Goal: Transaction & Acquisition: Subscribe to service/newsletter

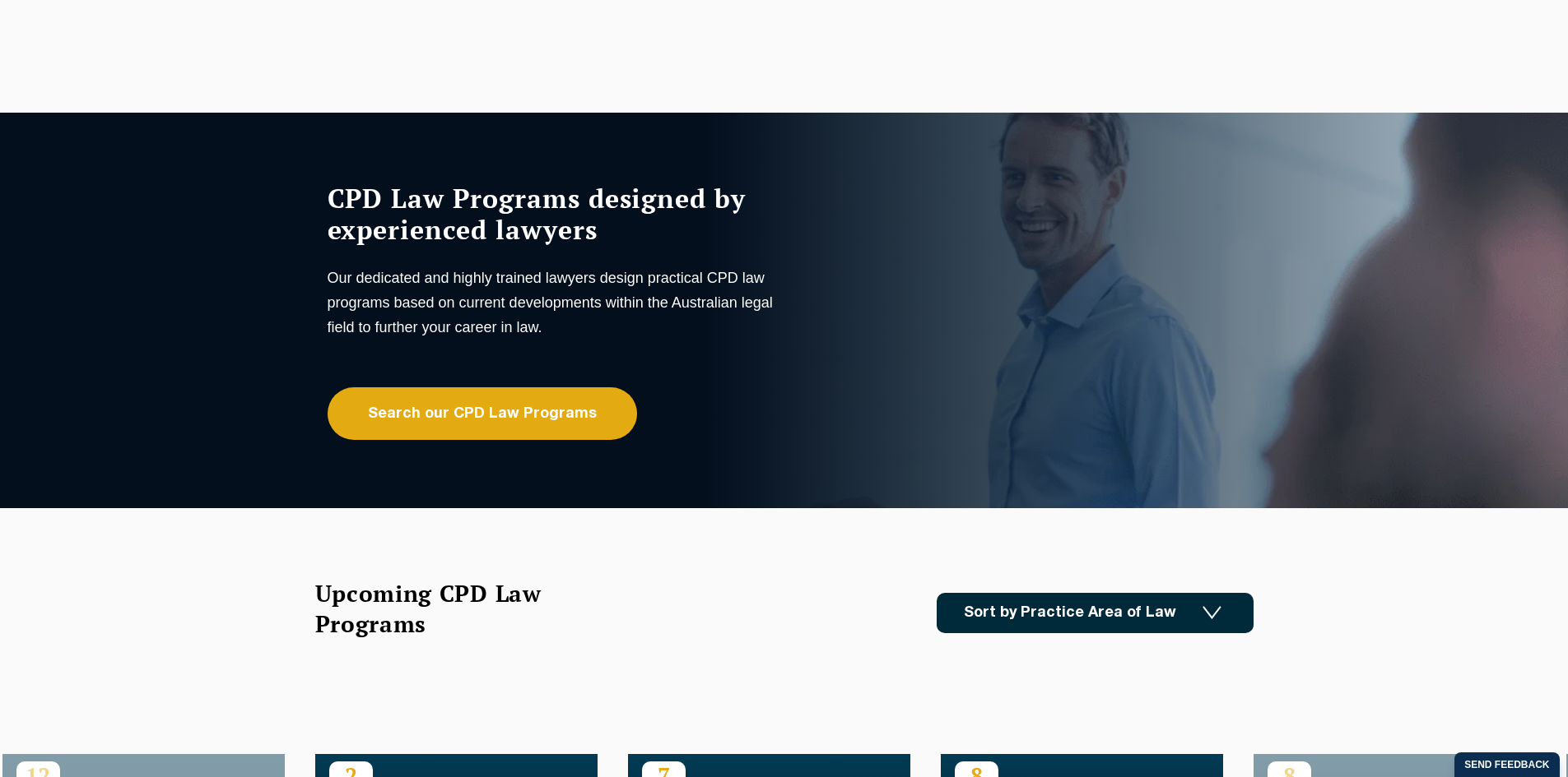
click at [1094, 626] on link "Sort by Practice Area of Law" at bounding box center [1094, 613] width 317 height 40
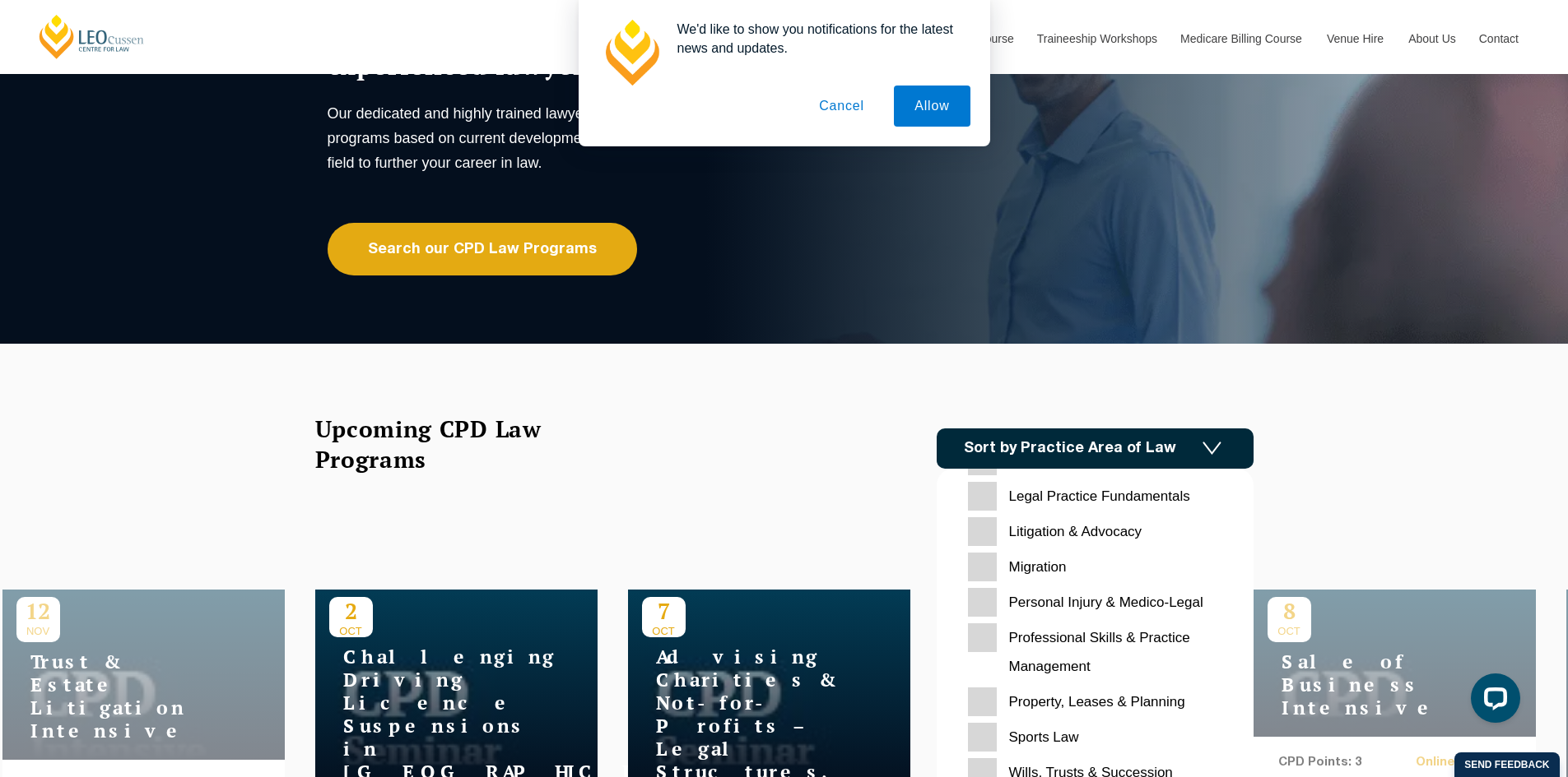
scroll to position [519, 0]
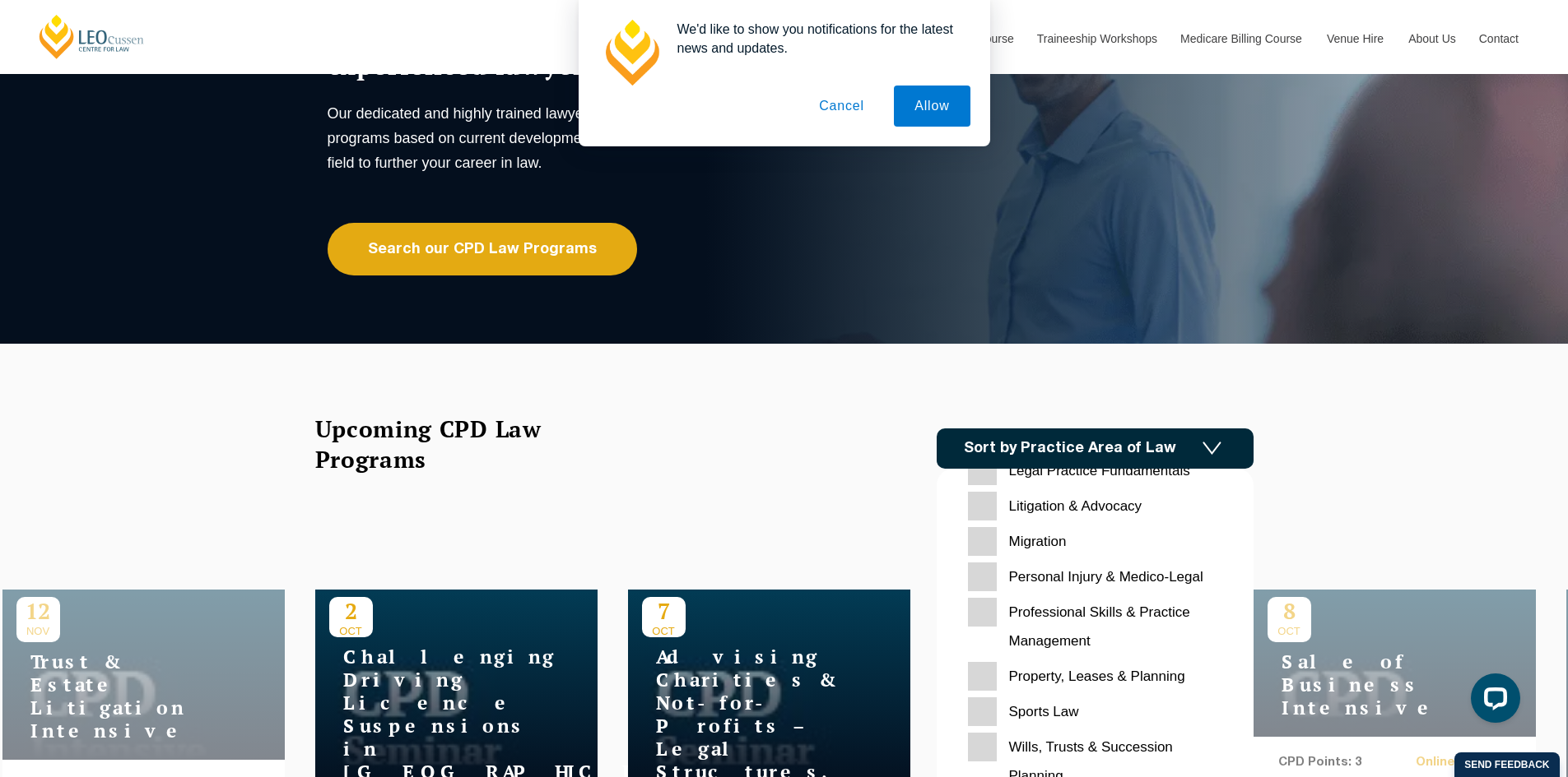
click at [1092, 675] on Planning "Property, Leases & Planning" at bounding box center [1095, 677] width 254 height 29
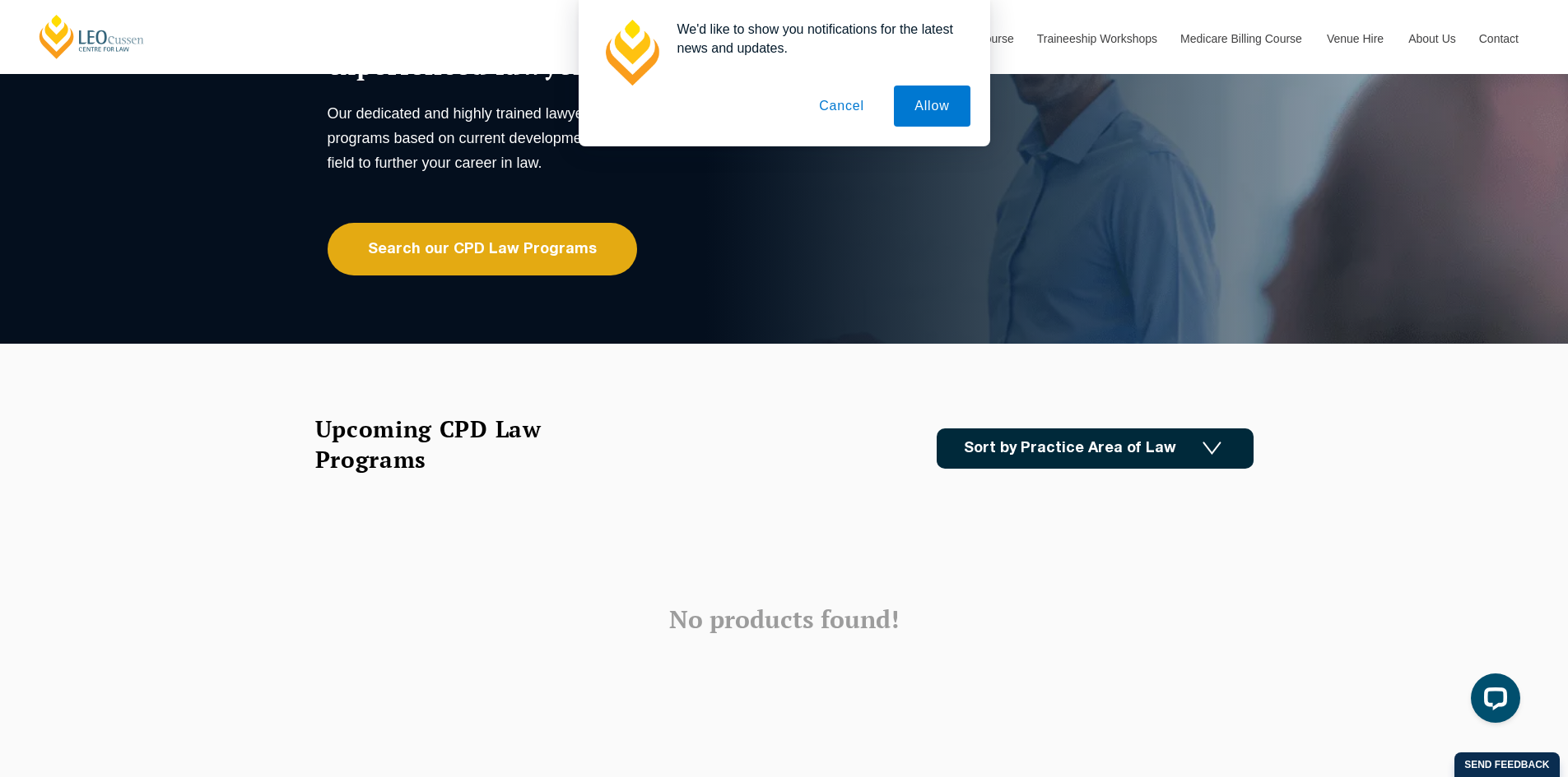
click at [856, 104] on button "Cancel" at bounding box center [842, 106] width 87 height 41
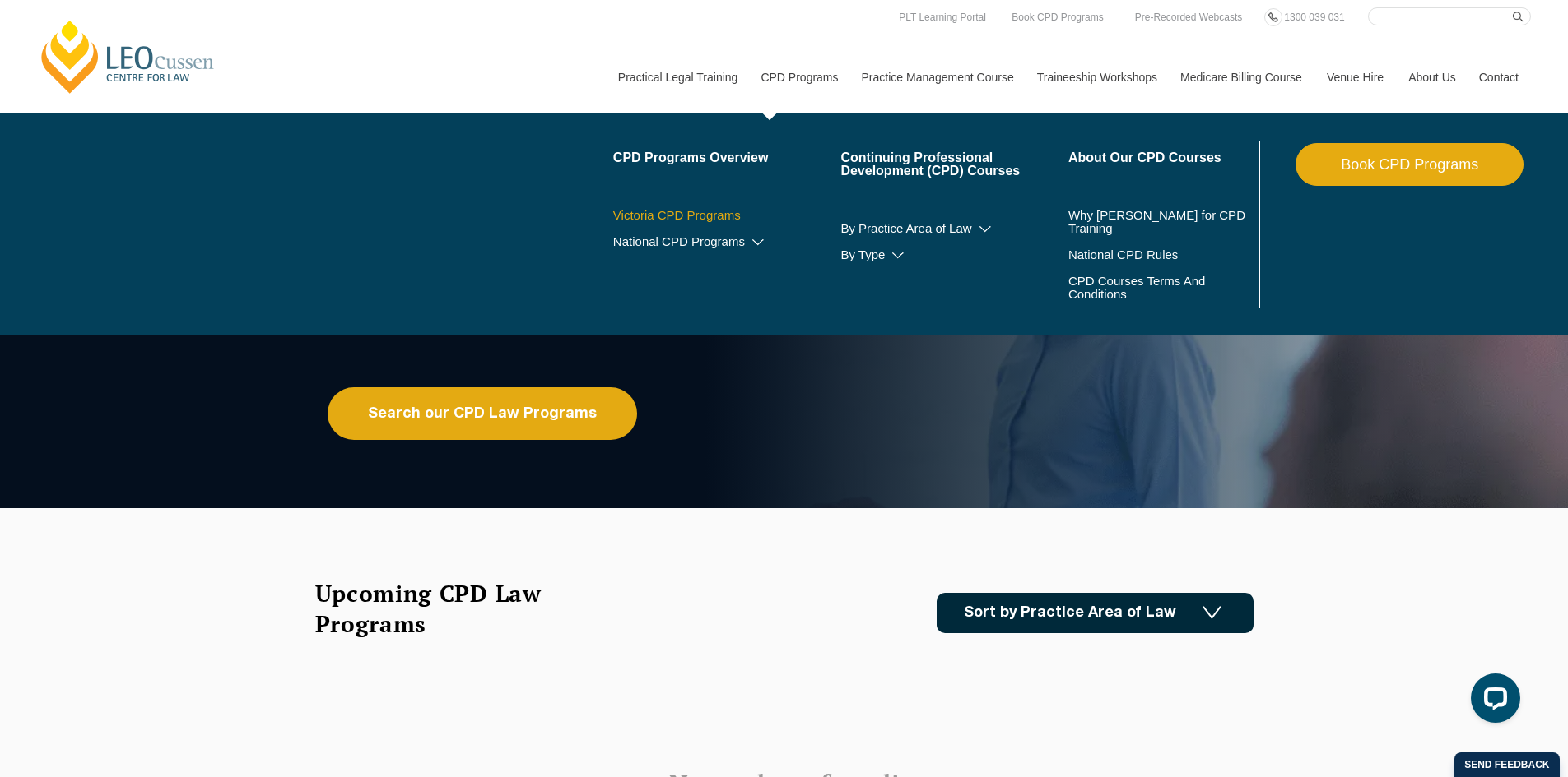
click at [713, 219] on link "Victoria CPD Programs" at bounding box center [727, 216] width 228 height 13
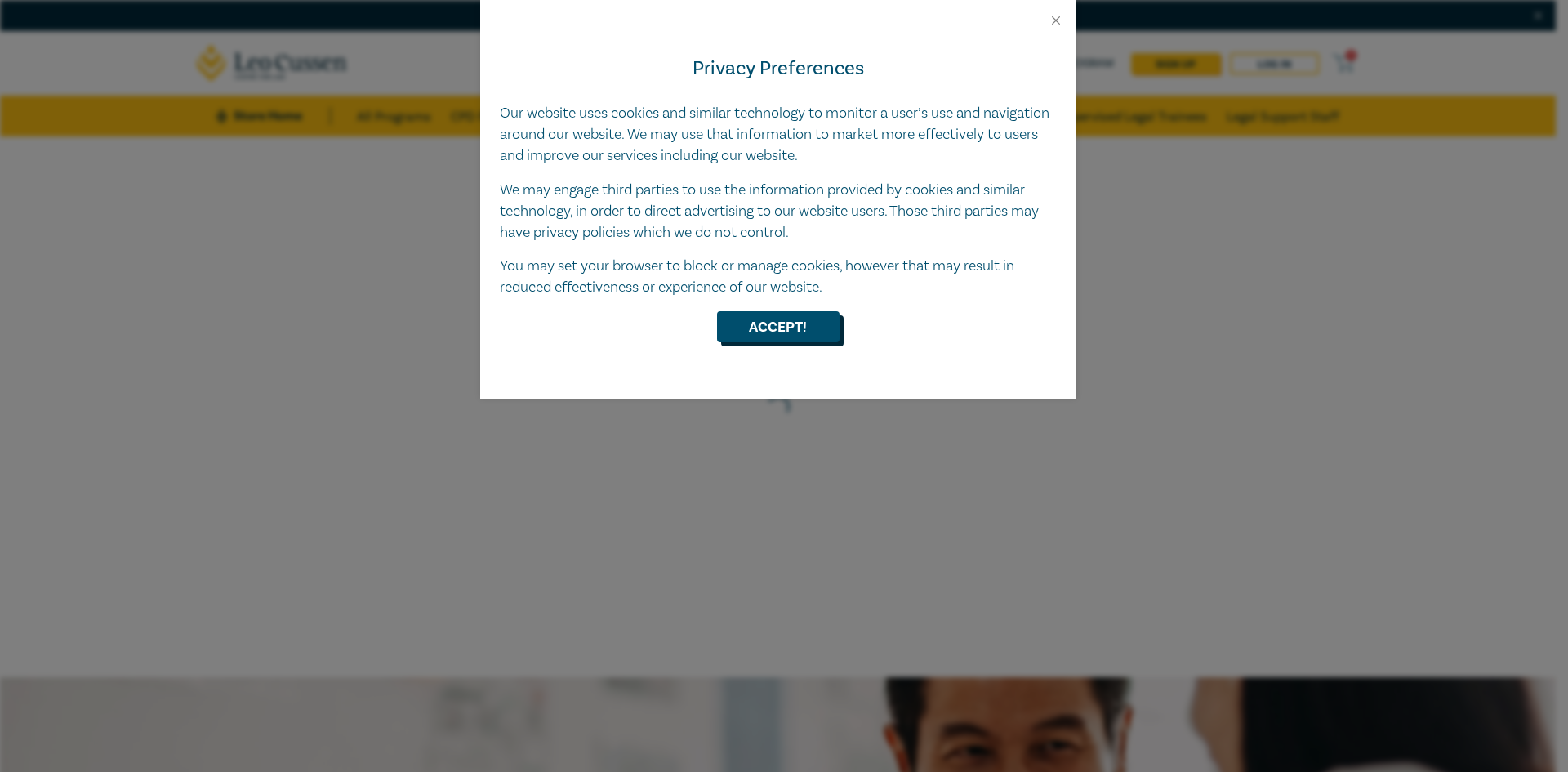
click at [750, 323] on button "Accept!" at bounding box center [778, 327] width 122 height 31
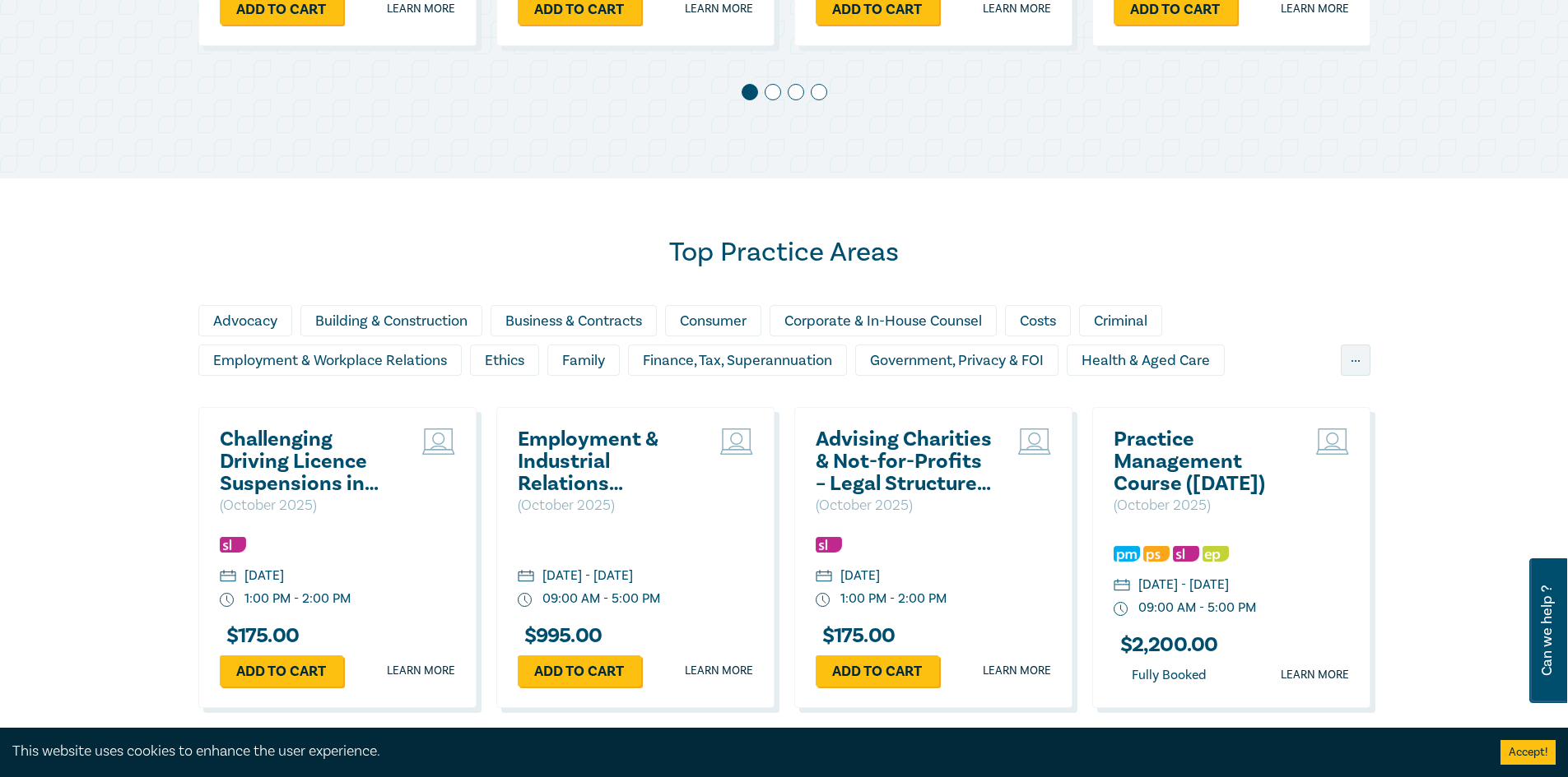
scroll to position [1234, 0]
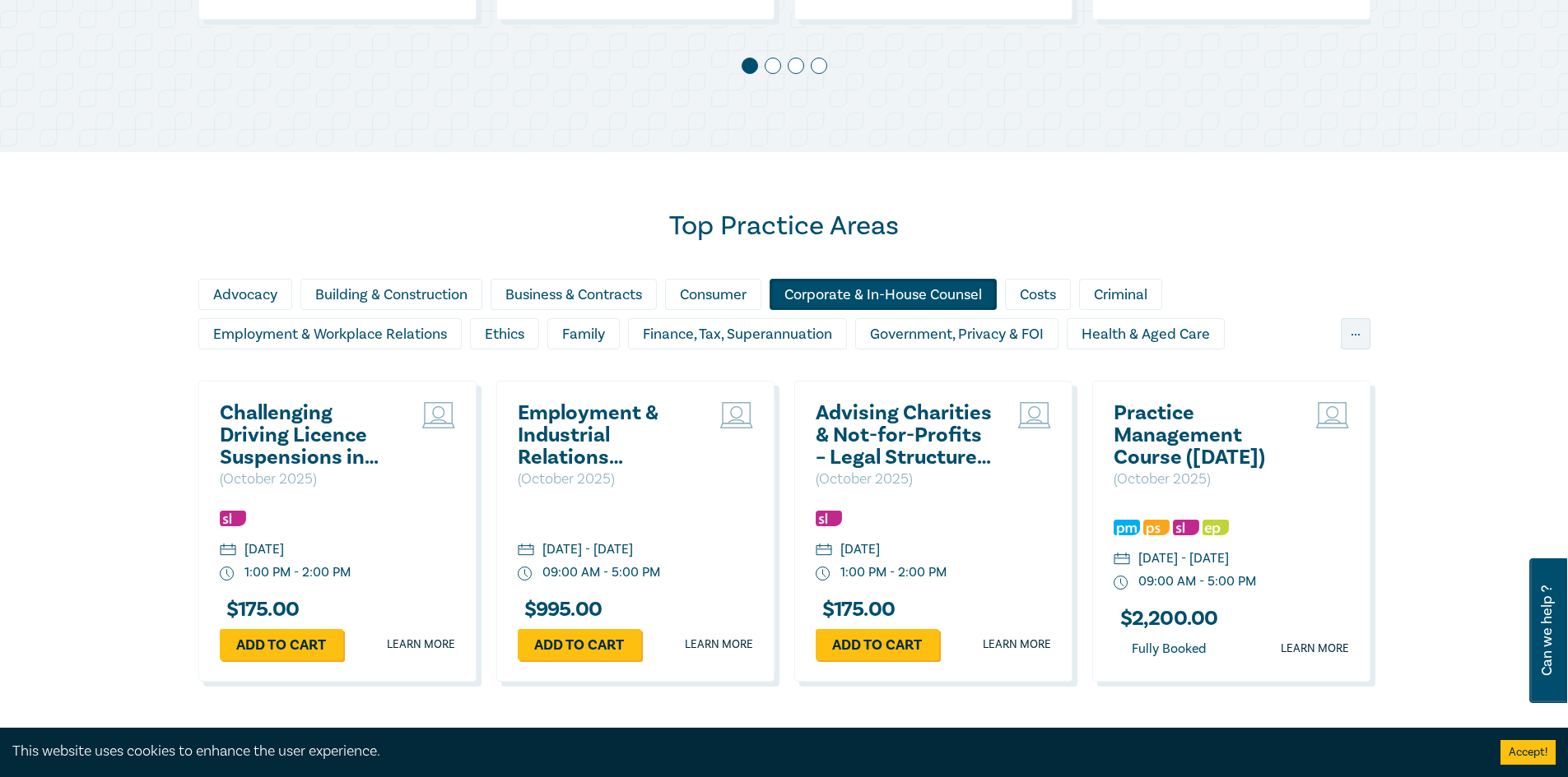
drag, startPoint x: 922, startPoint y: 297, endPoint x: 847, endPoint y: 292, distance: 75.2
click at [847, 292] on div "Corporate & In-House Counsel" at bounding box center [883, 295] width 227 height 31
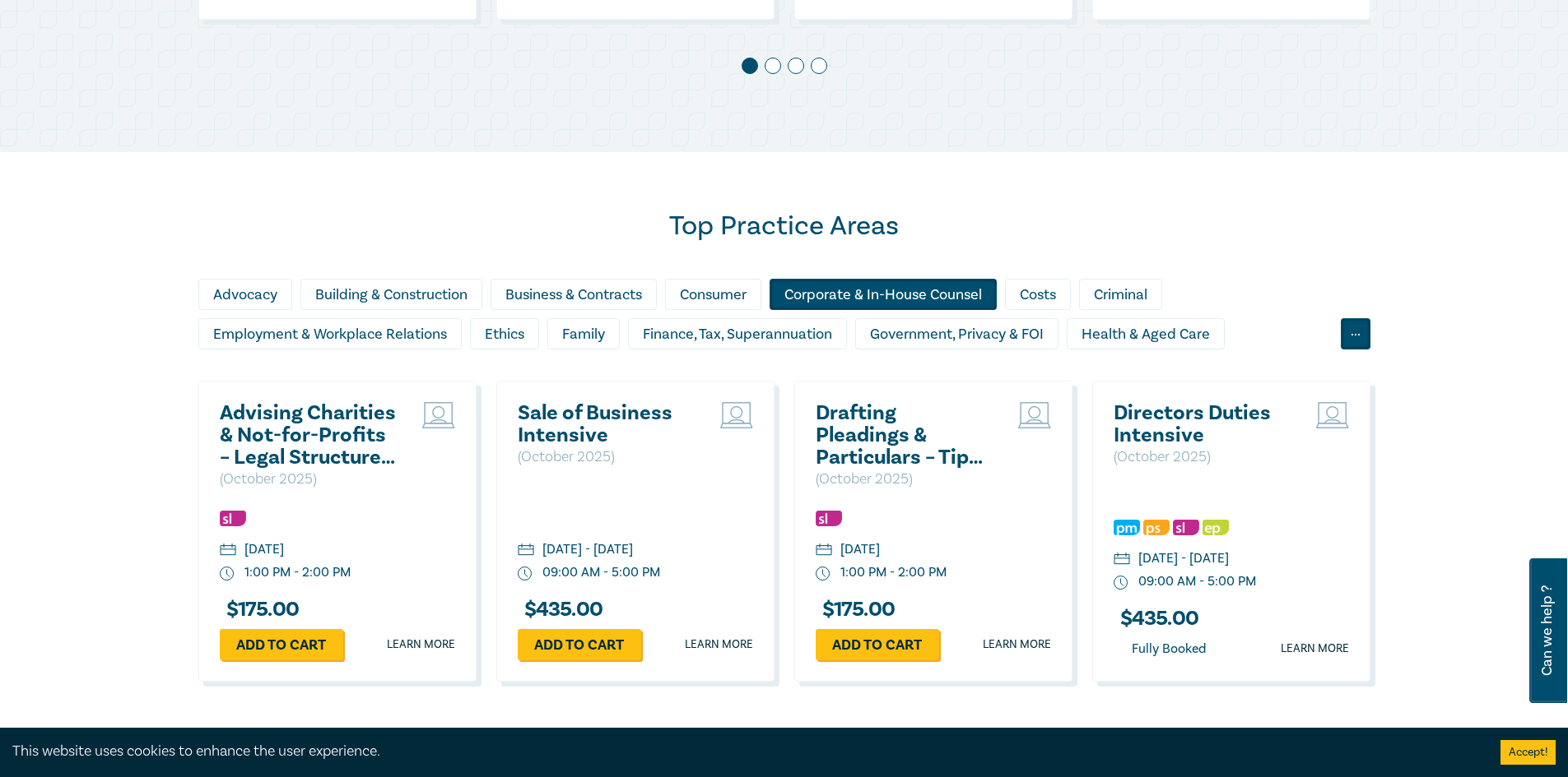
click at [1356, 339] on div "..." at bounding box center [1355, 334] width 30 height 31
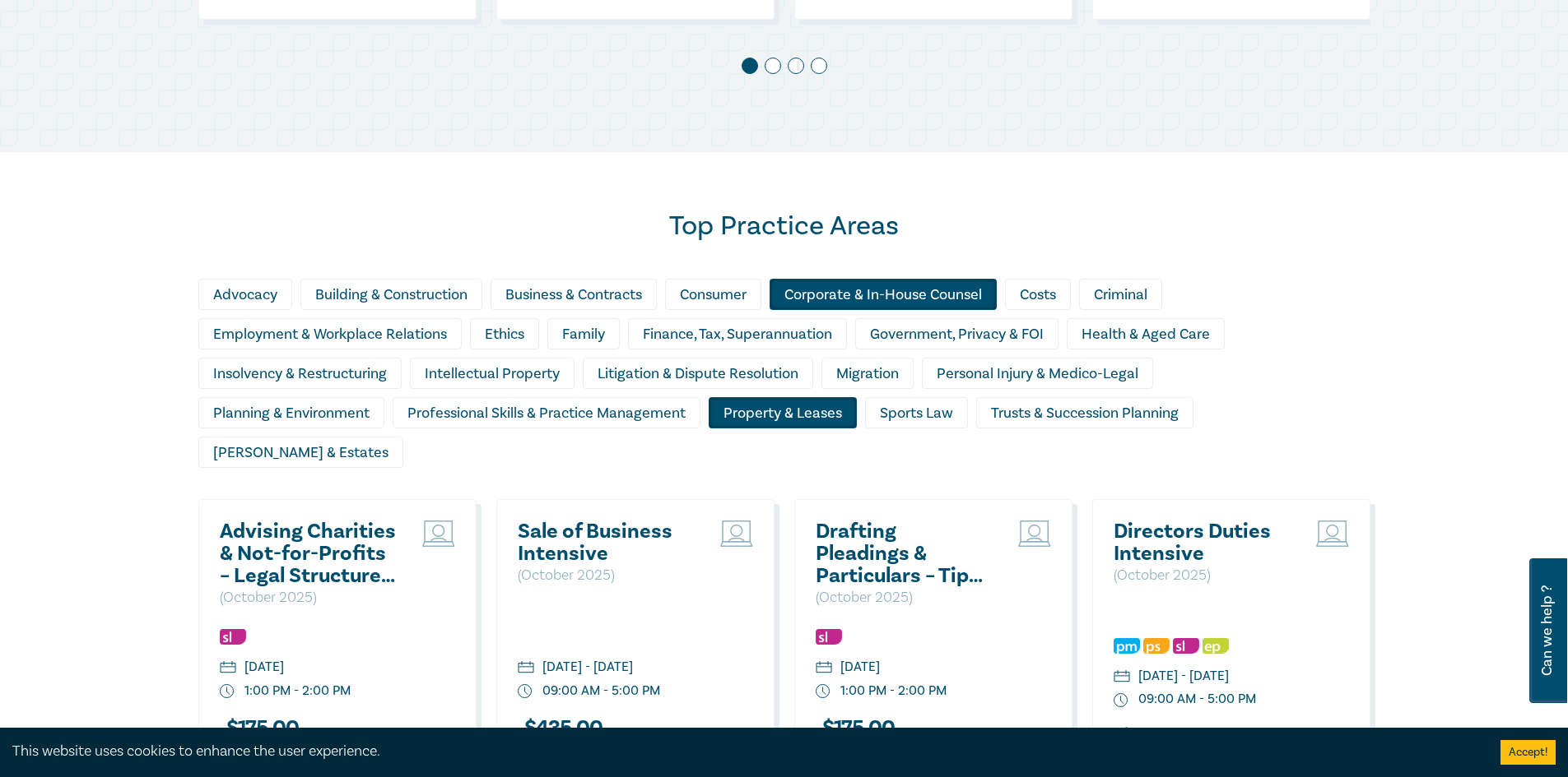
click at [766, 417] on div "Property & Leases" at bounding box center [783, 413] width 148 height 31
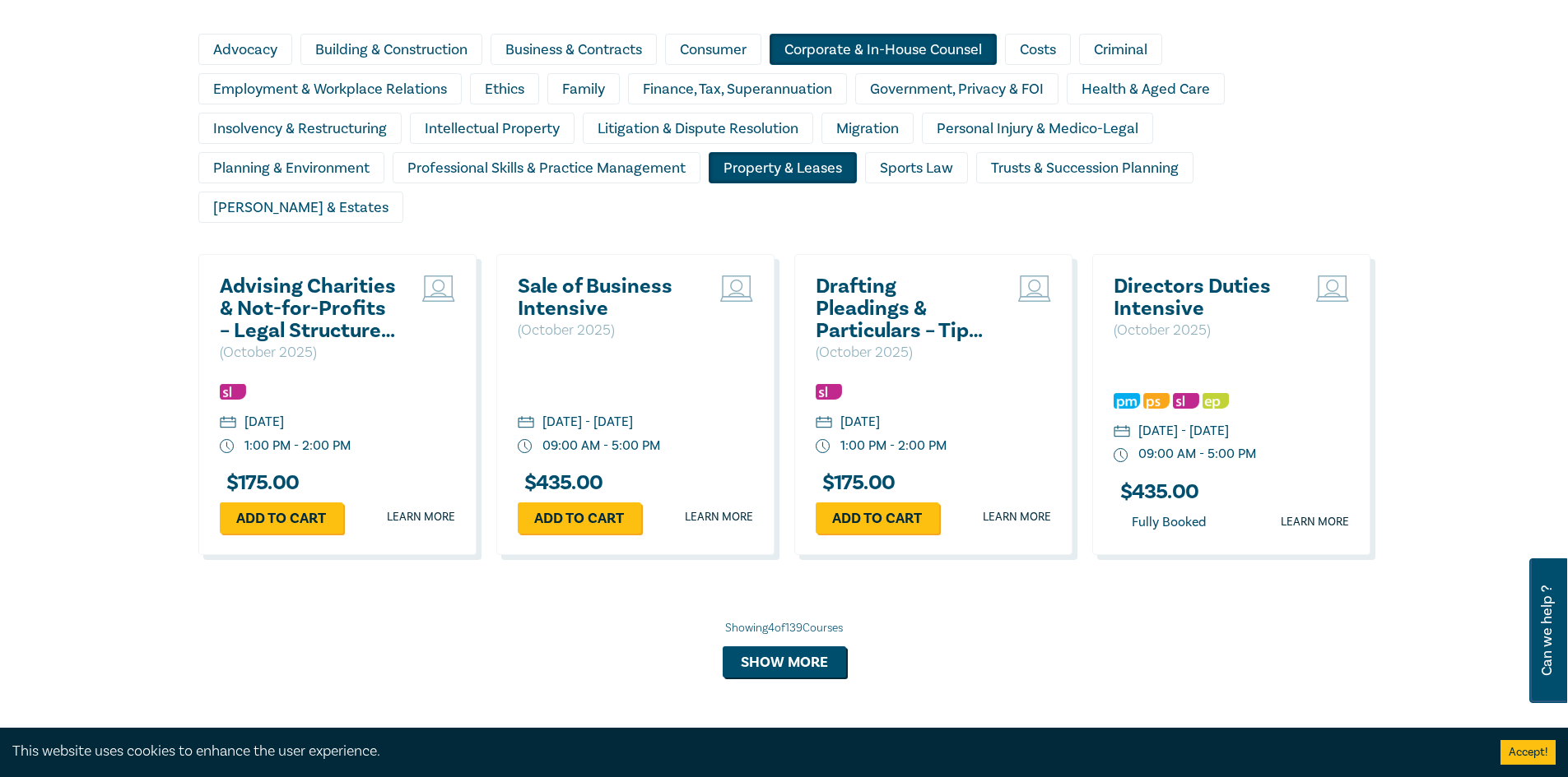
scroll to position [1481, 0]
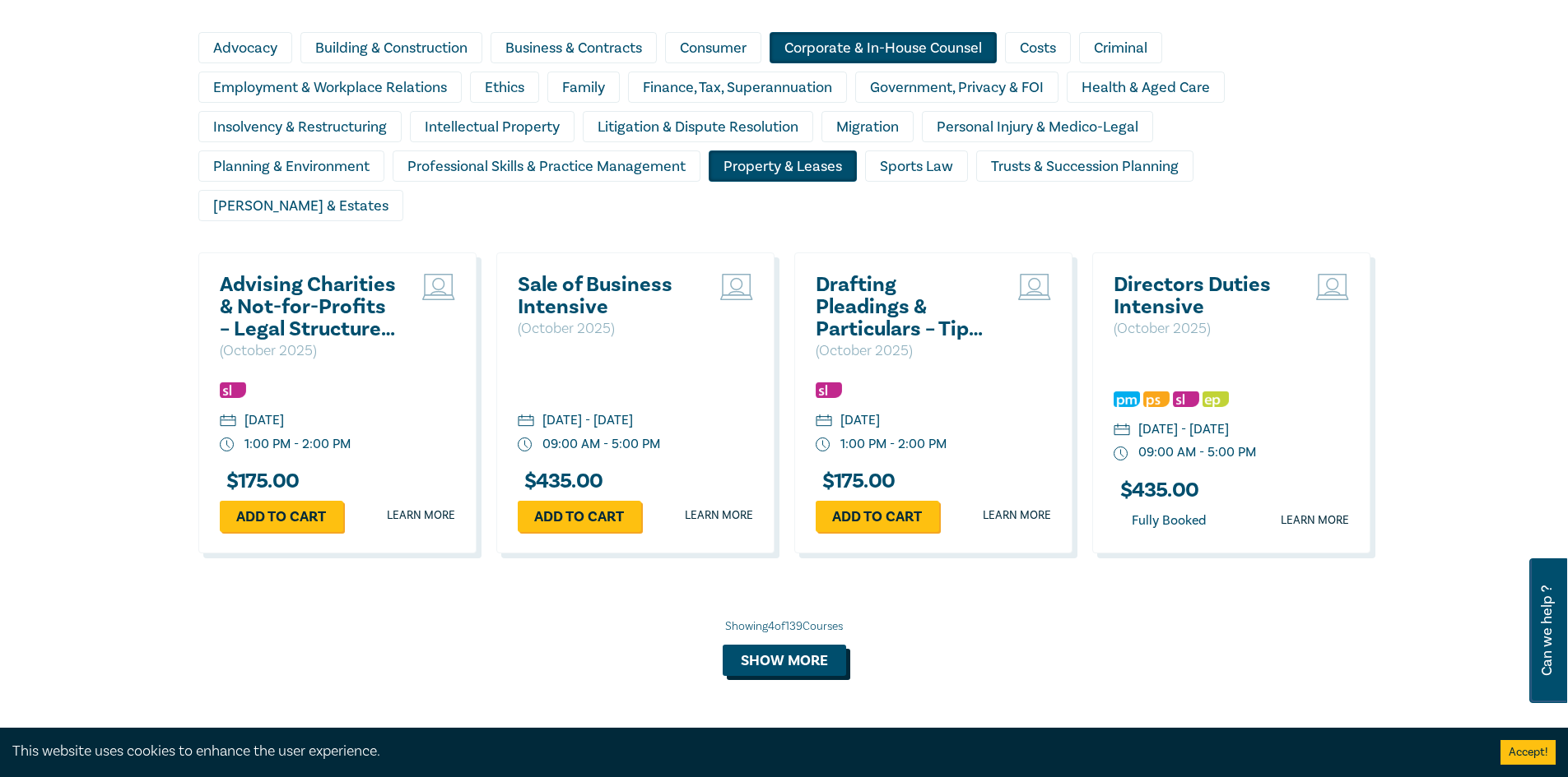
click at [805, 645] on button "Show more" at bounding box center [784, 660] width 123 height 31
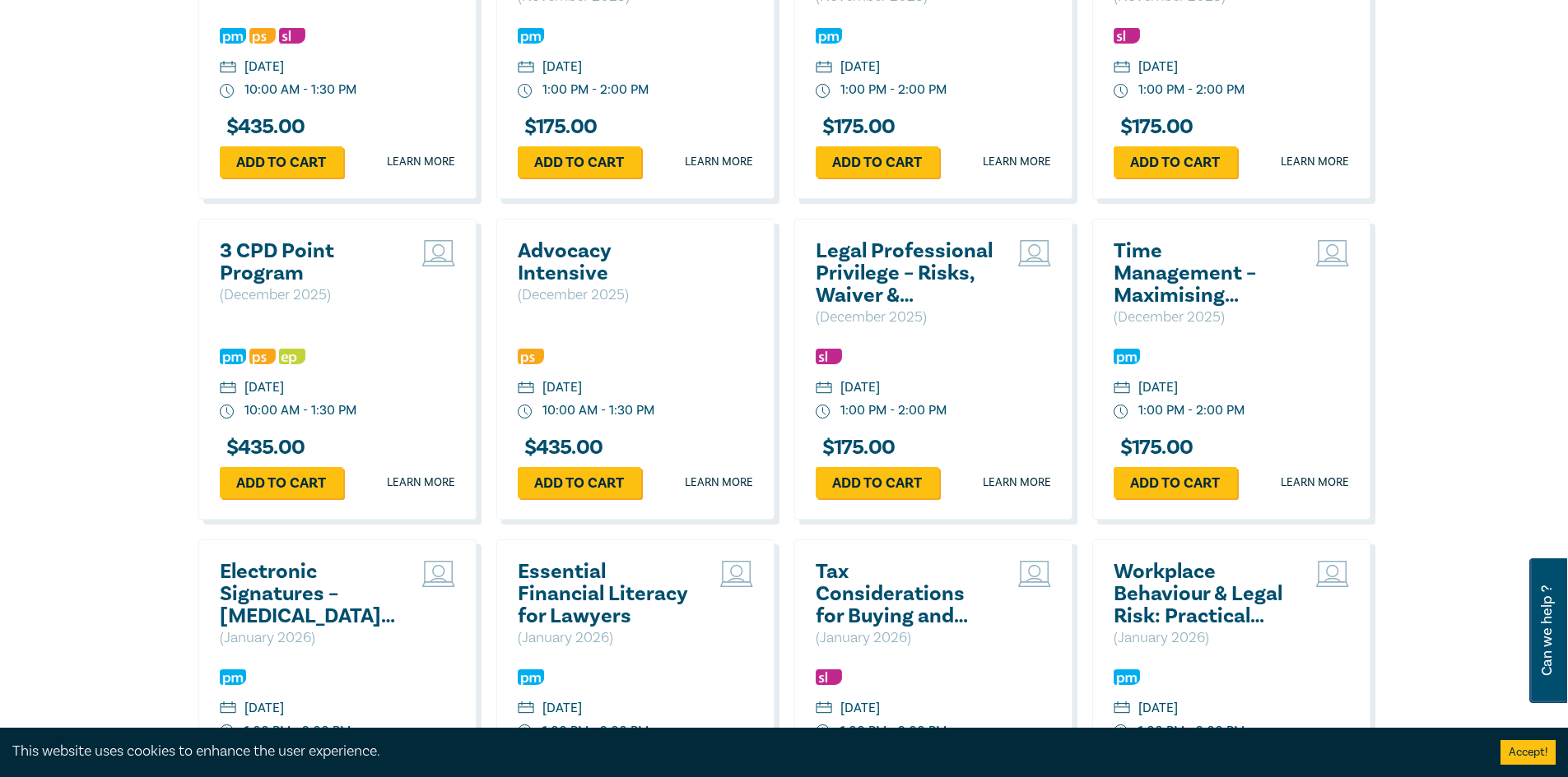
scroll to position [3126, 0]
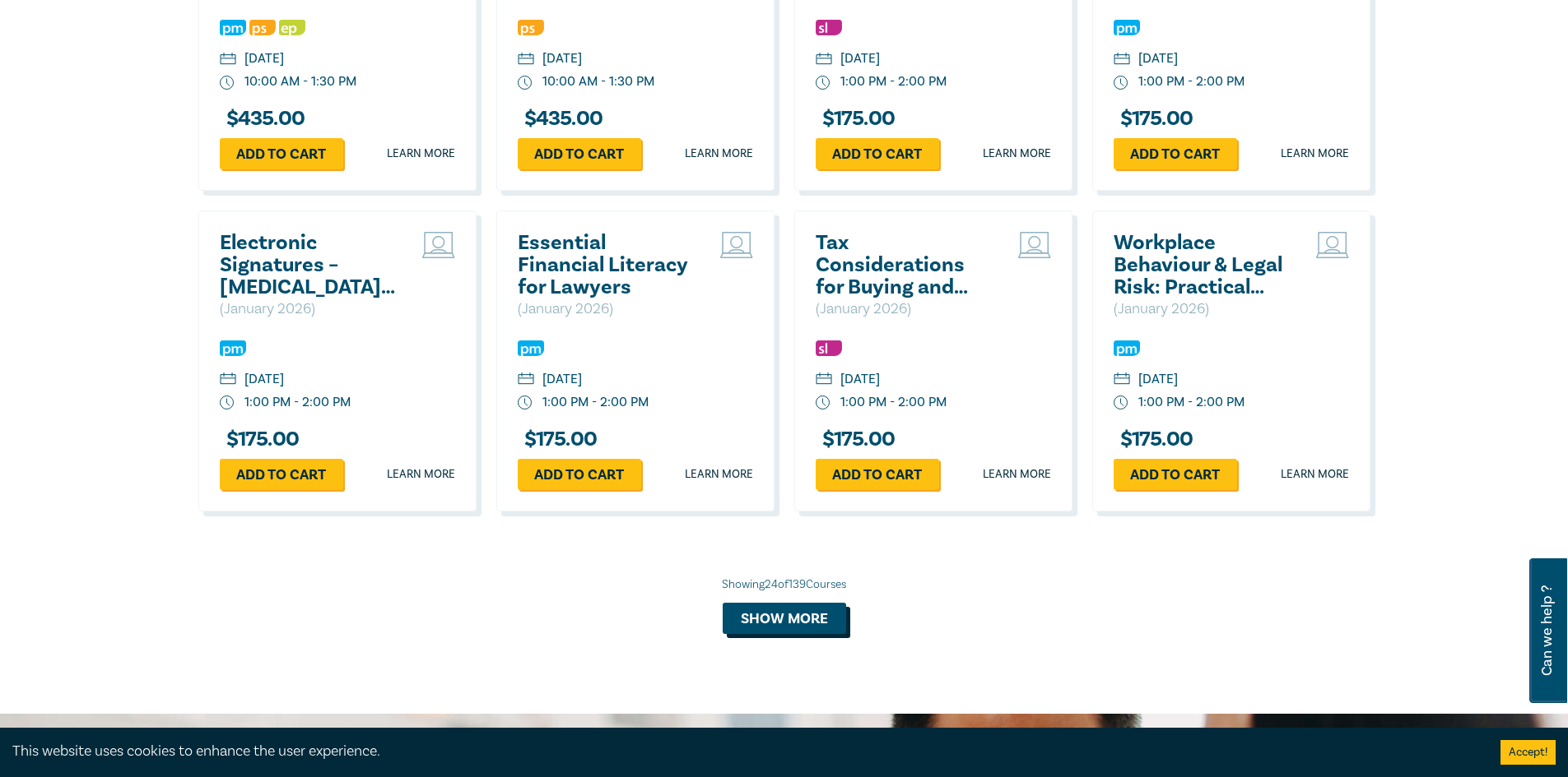
click at [799, 603] on button "Show more" at bounding box center [784, 618] width 123 height 31
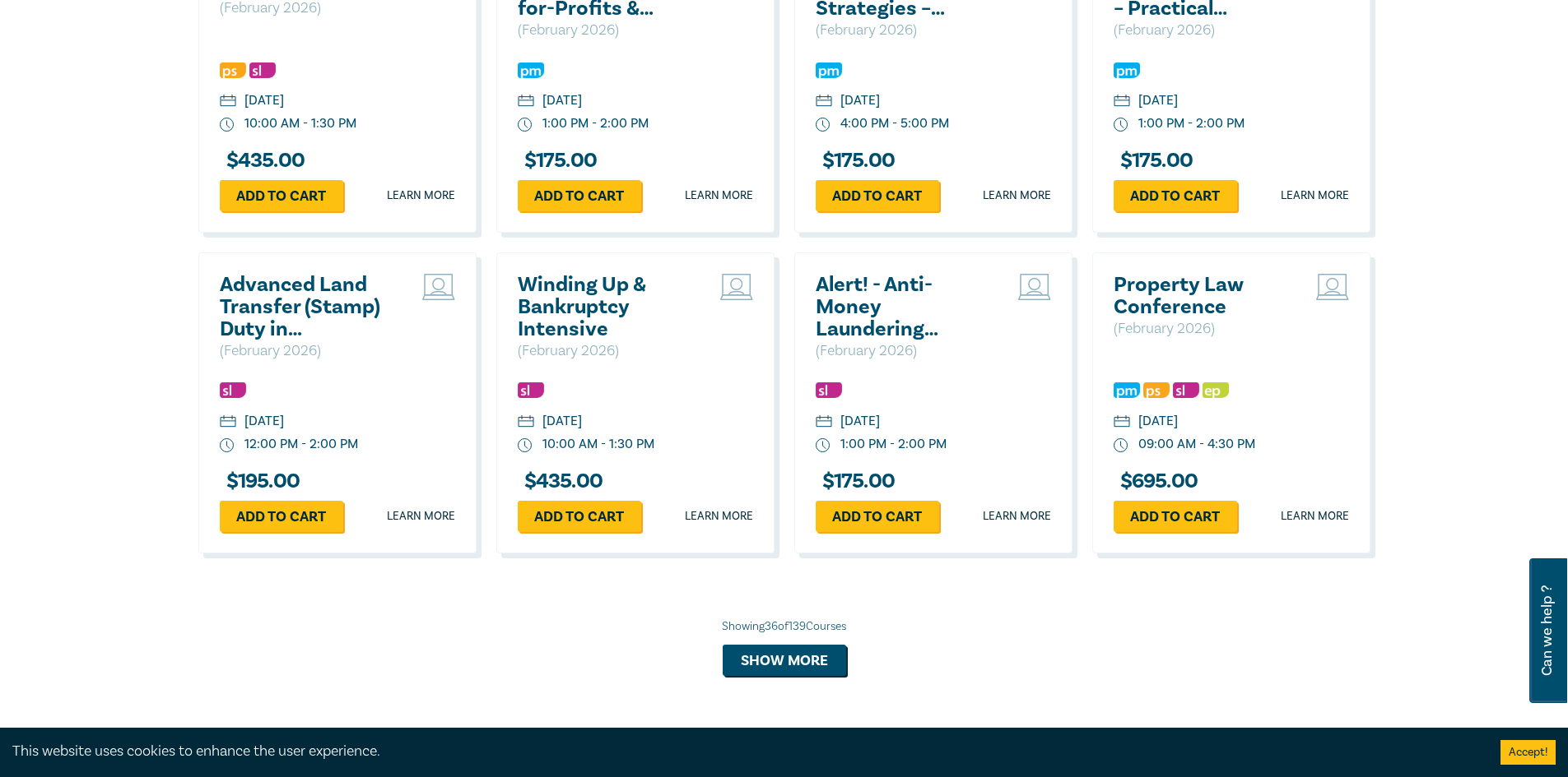
scroll to position [4196, 0]
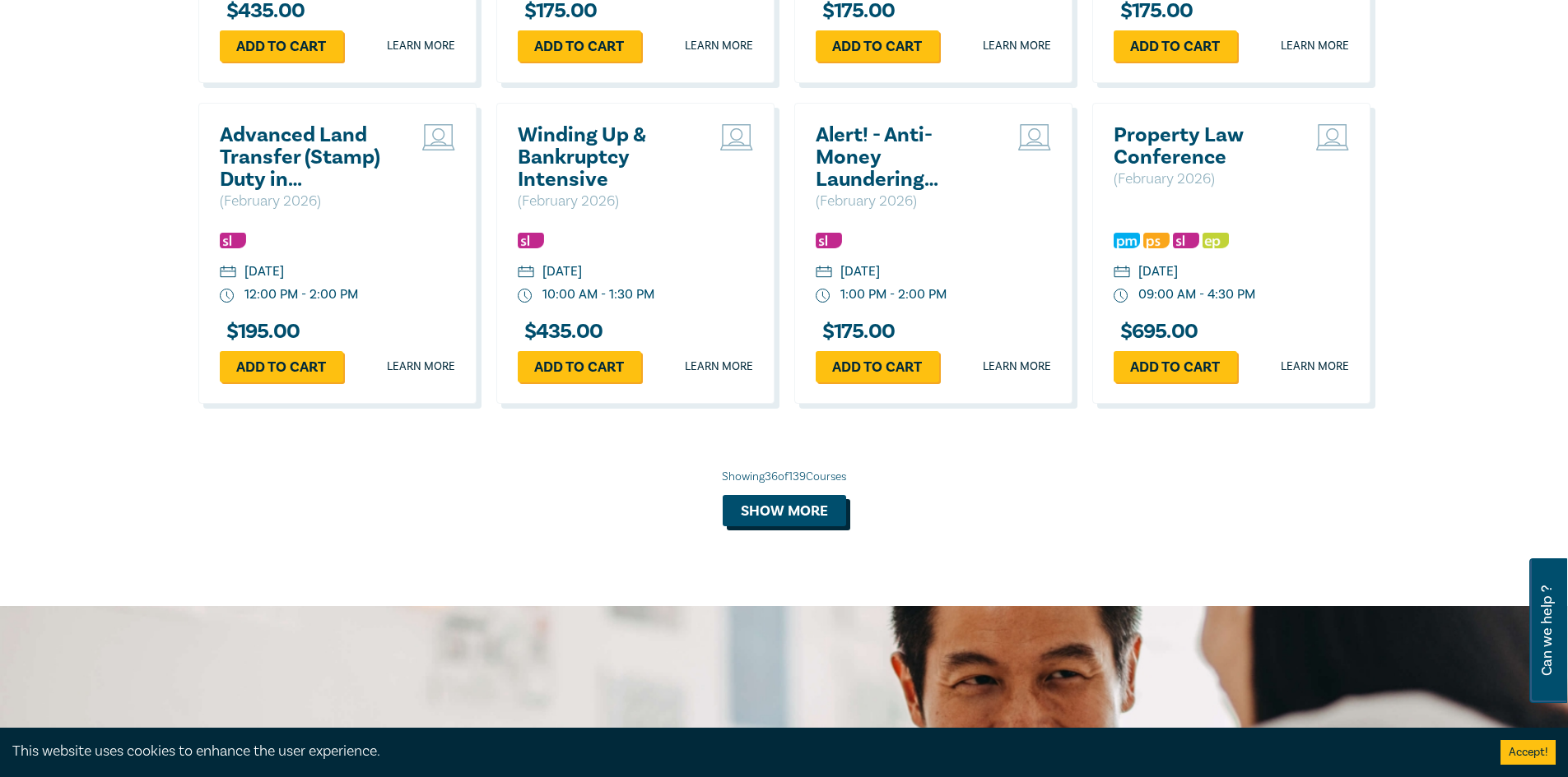
click at [797, 495] on button "Show more" at bounding box center [784, 510] width 123 height 31
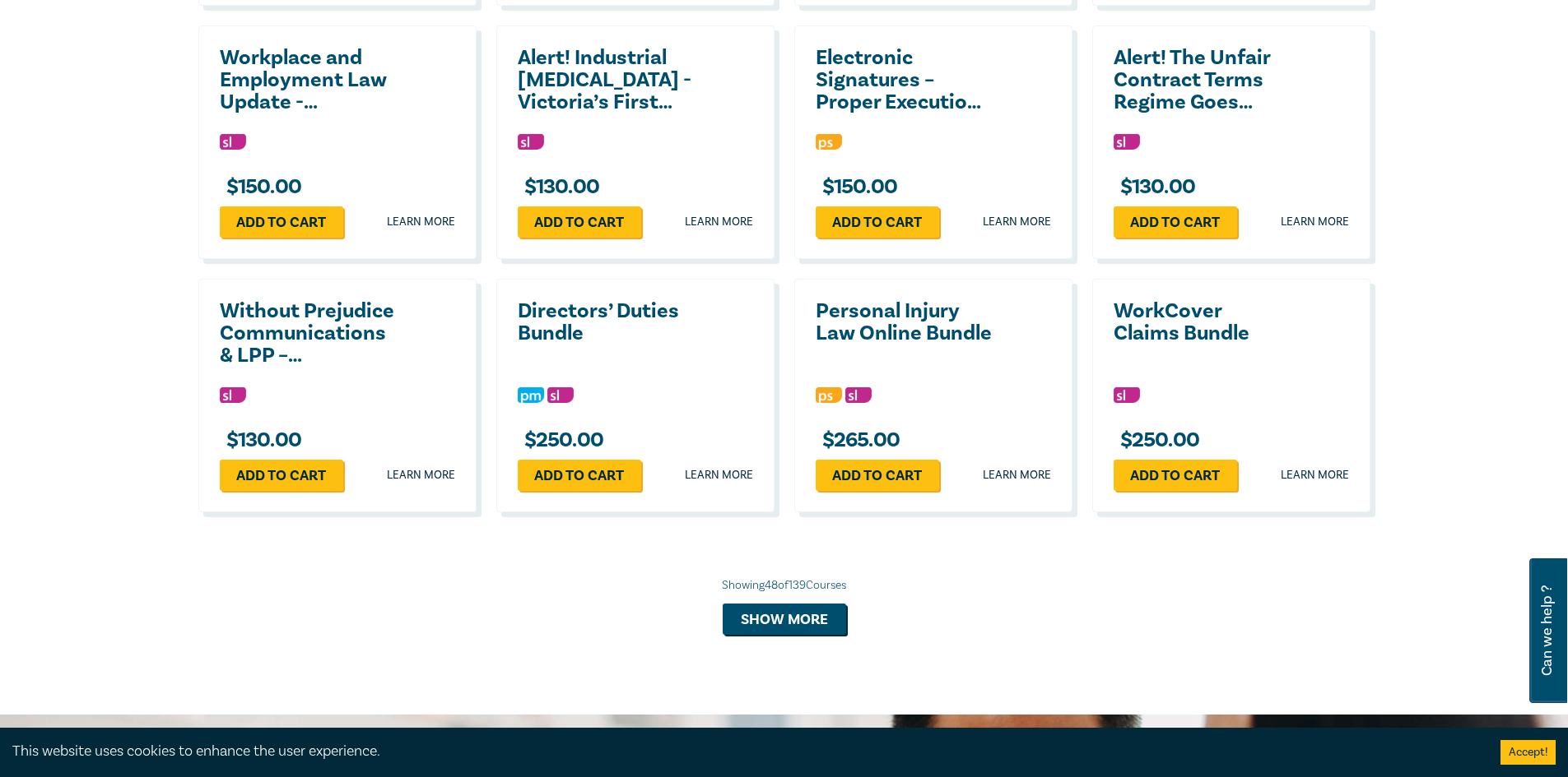
scroll to position [4854, 0]
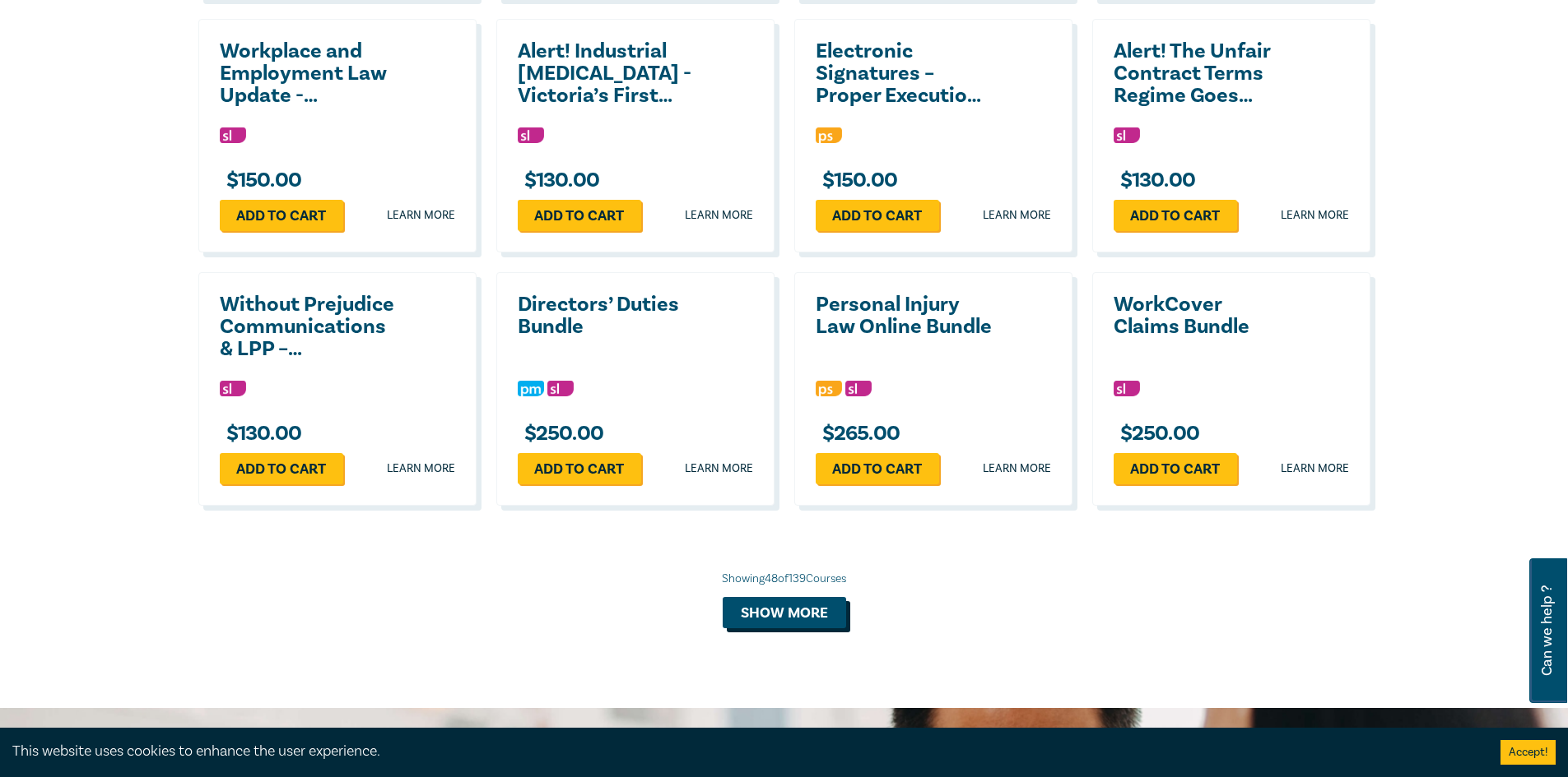
click at [763, 597] on button "Show more" at bounding box center [784, 612] width 123 height 31
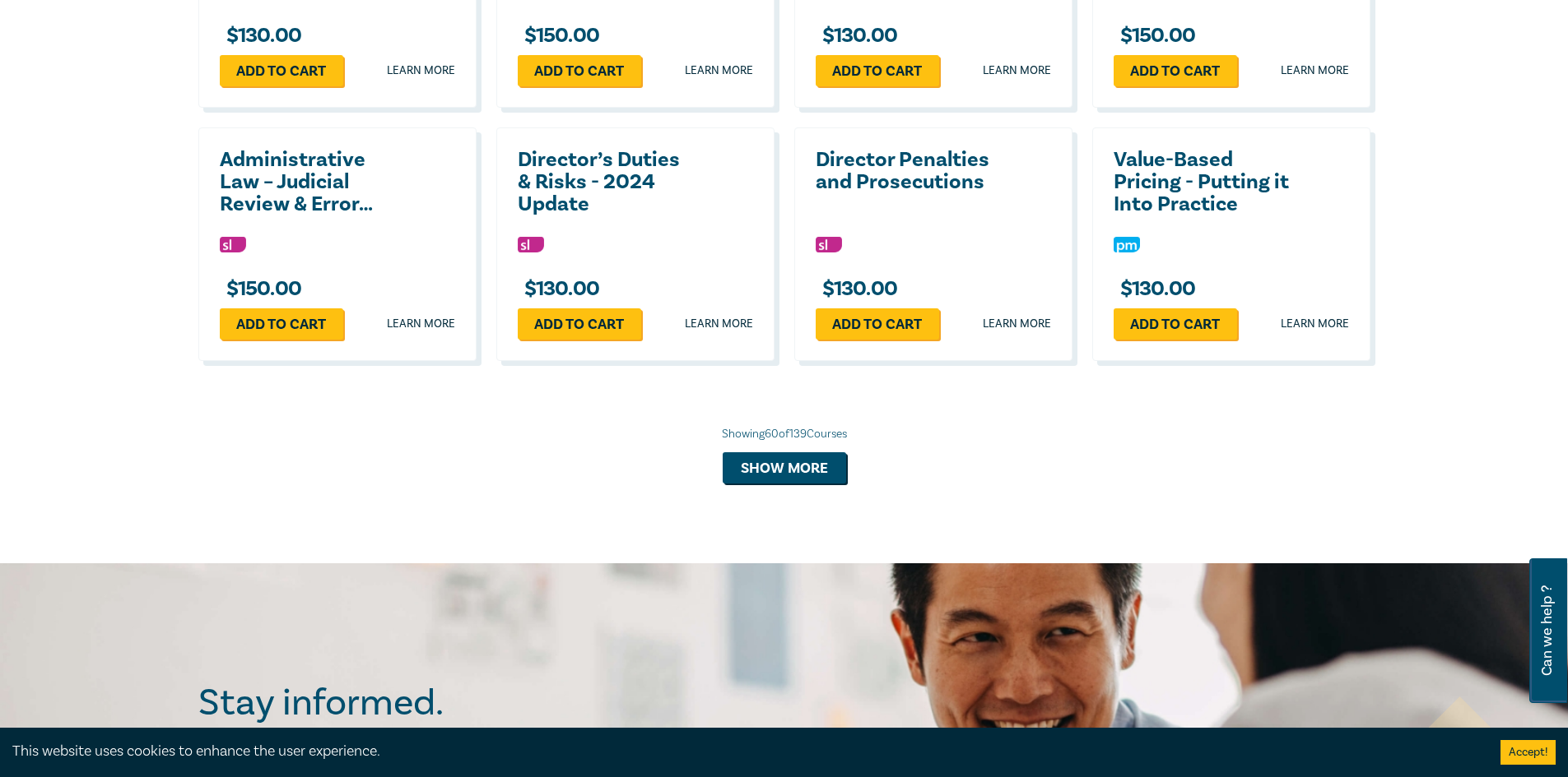
scroll to position [5759, 0]
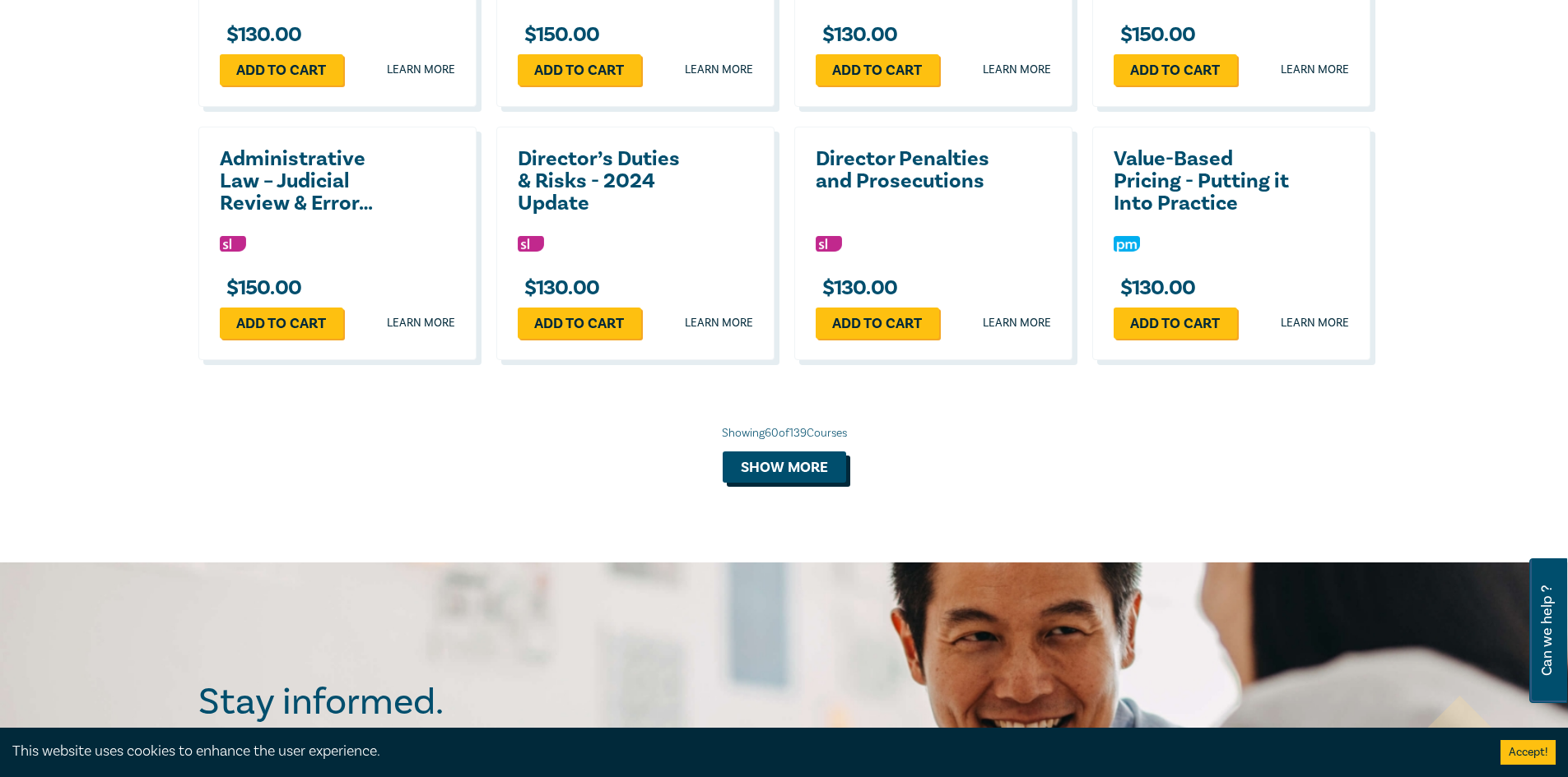
click at [777, 452] on button "Show more" at bounding box center [784, 467] width 123 height 31
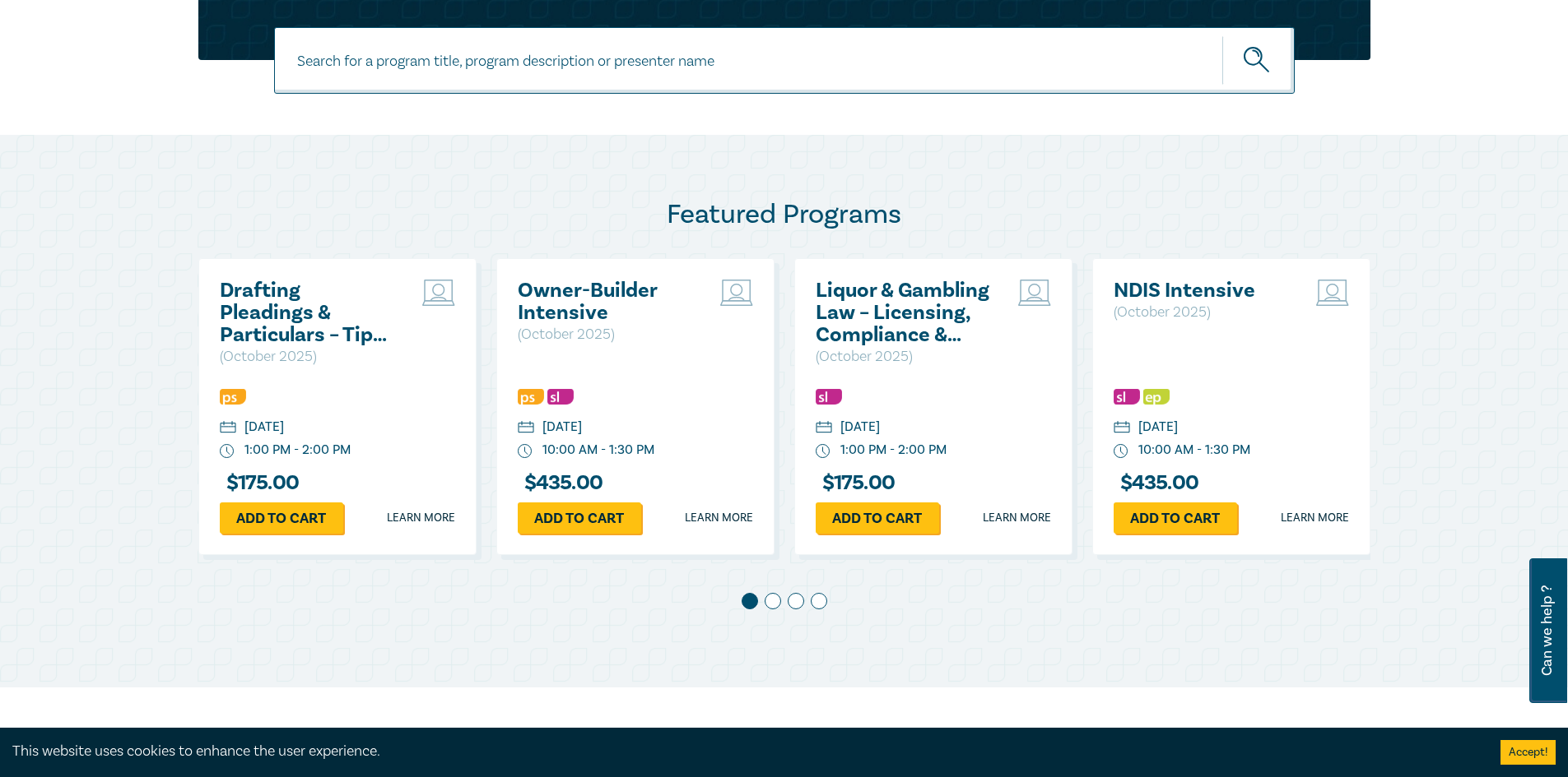
scroll to position [348, 0]
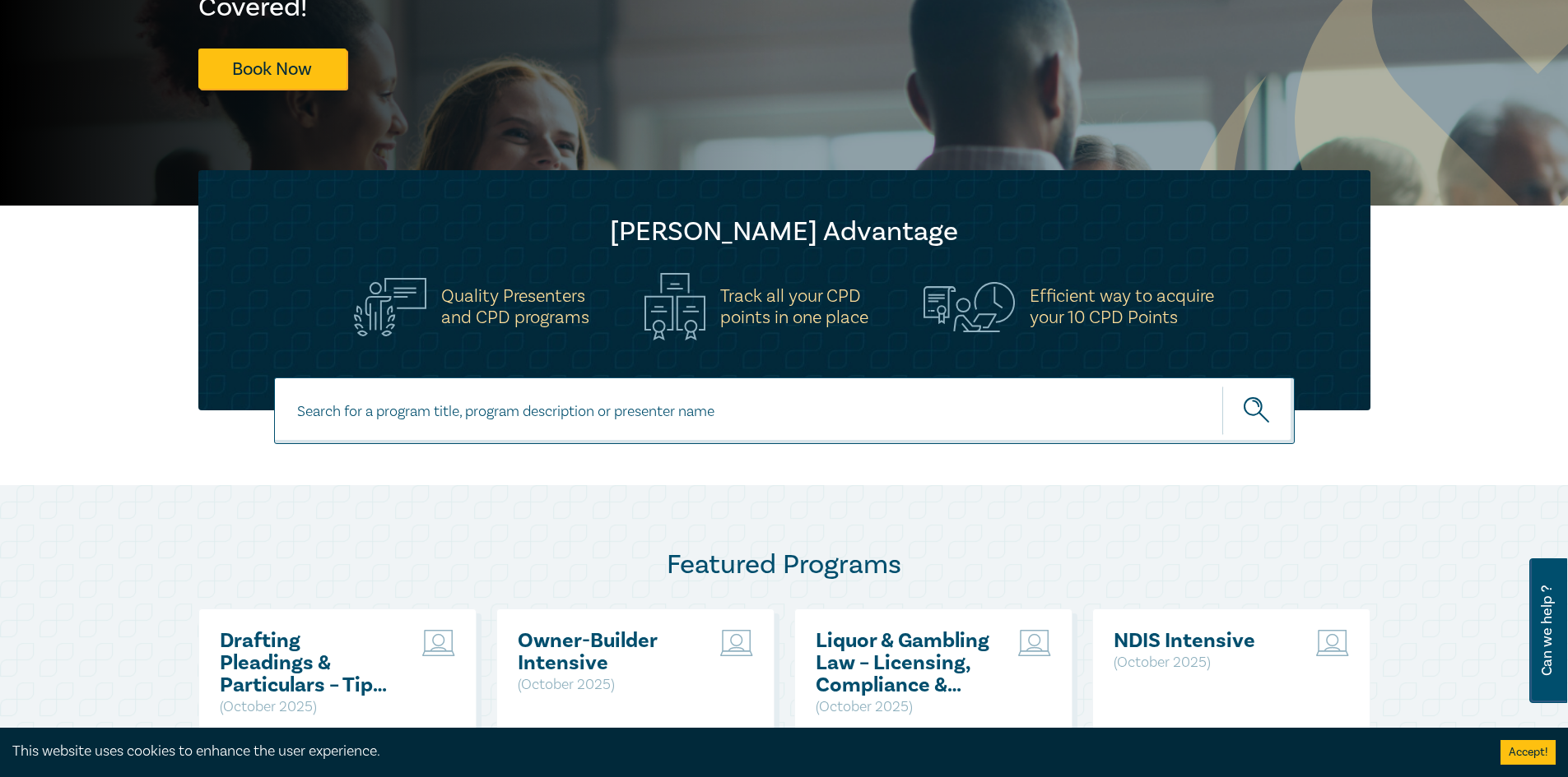
click at [728, 402] on input at bounding box center [784, 410] width 1020 height 66
type input "leasing"
click at [1222, 386] on button "submit" at bounding box center [1258, 411] width 72 height 50
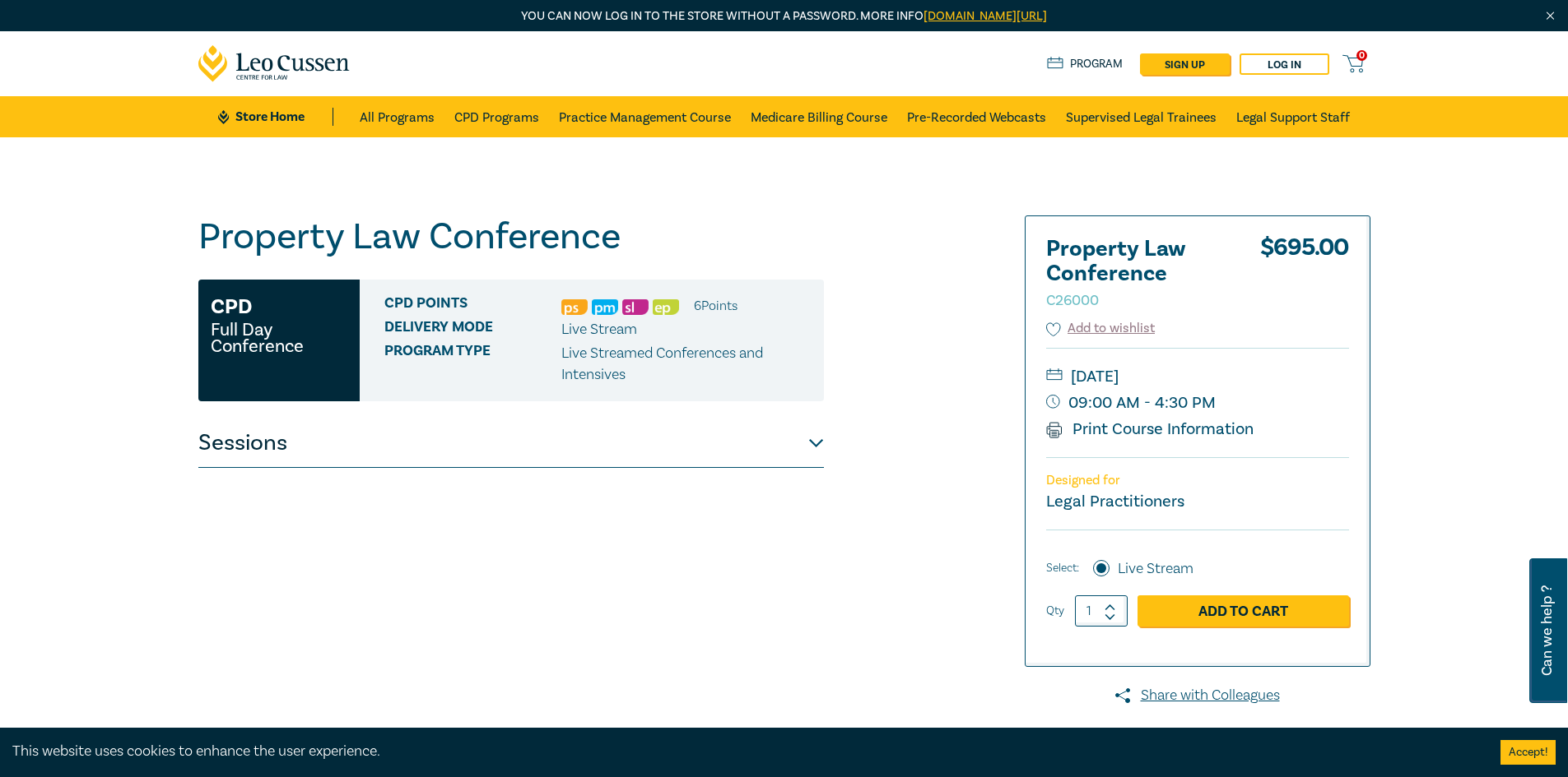
click at [815, 440] on button "Sessions" at bounding box center [510, 443] width 625 height 49
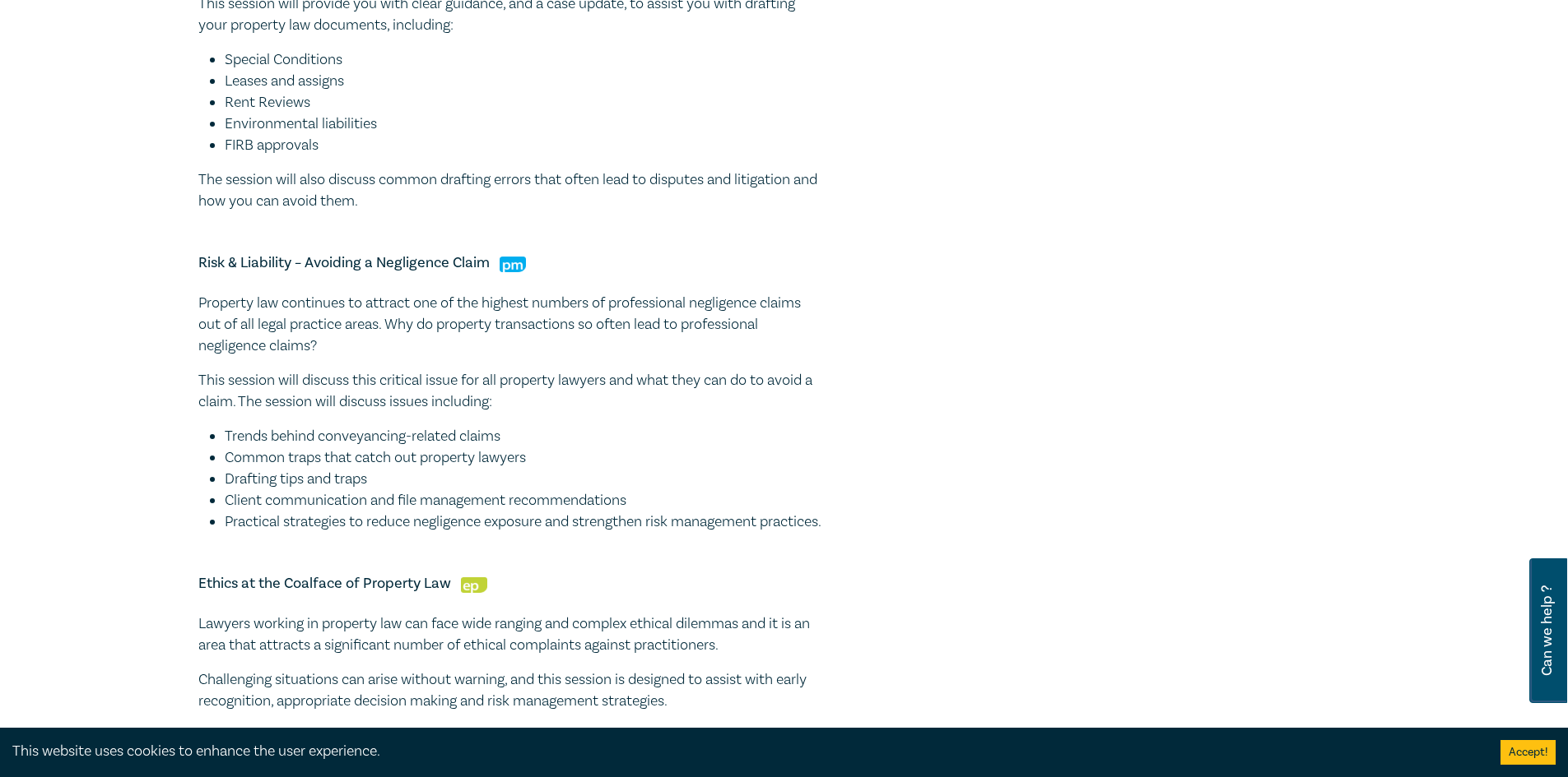
scroll to position [1892, 0]
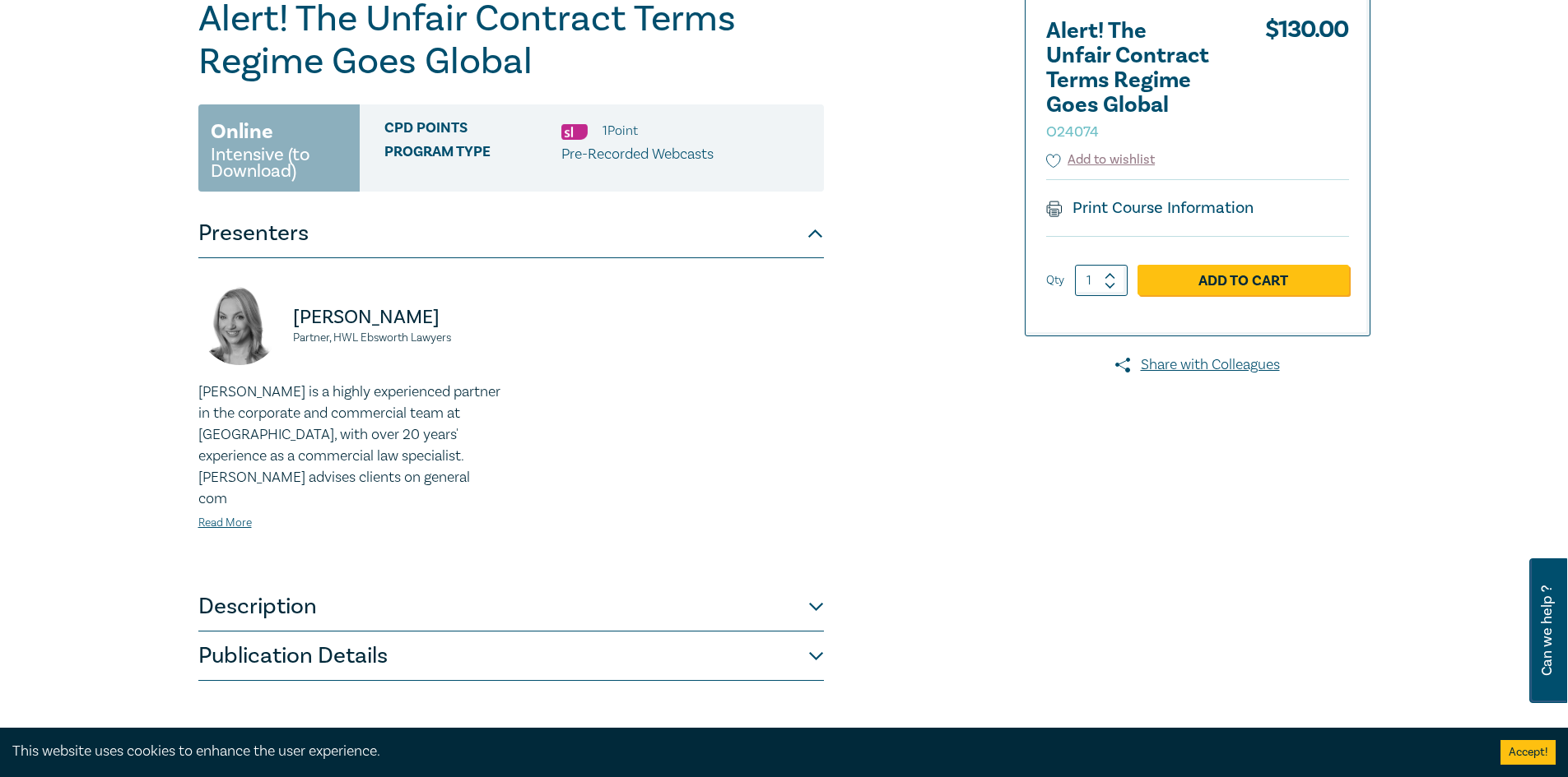
scroll to position [246, 0]
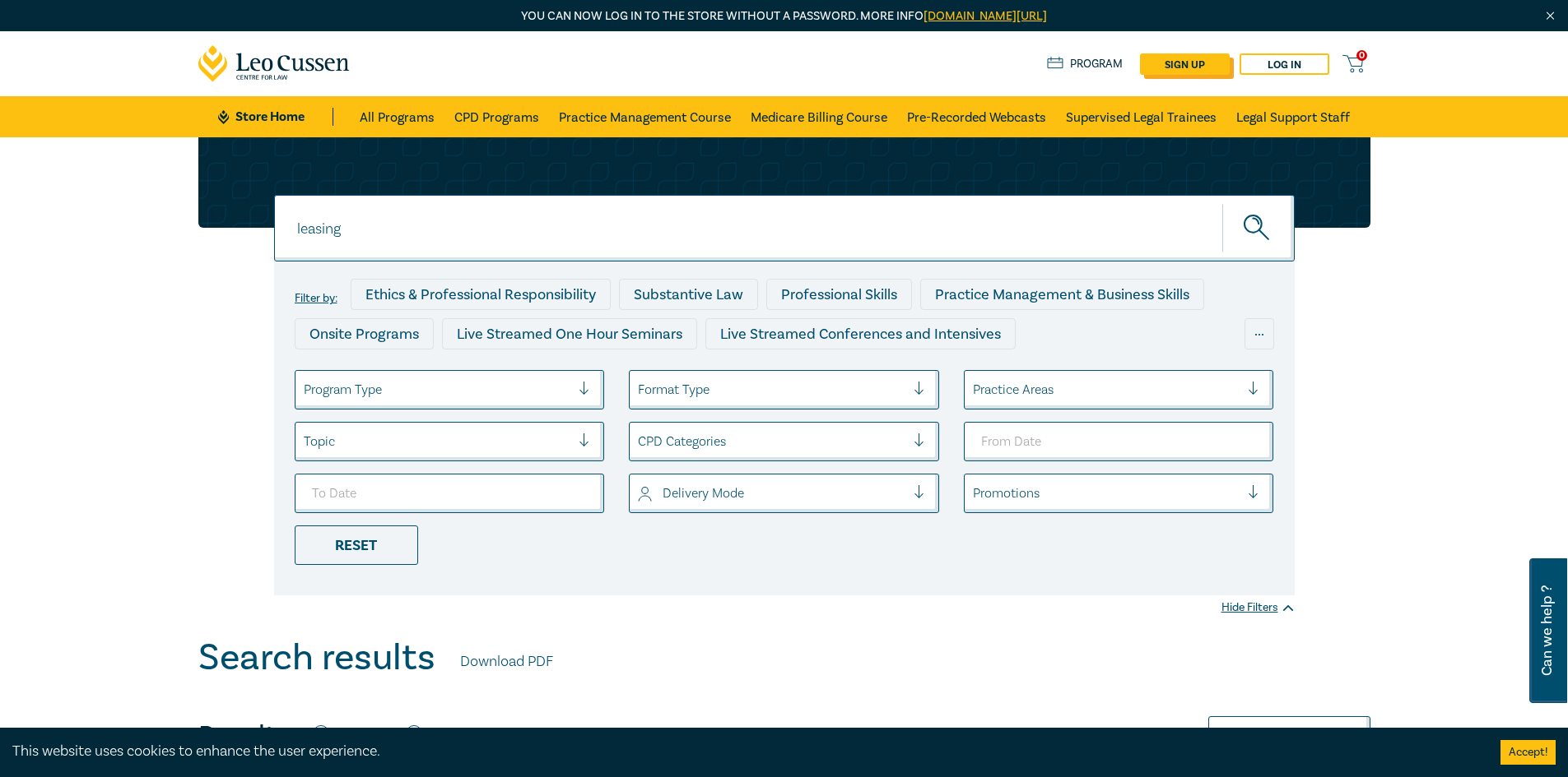
click at [1186, 63] on link "sign up" at bounding box center [1184, 65] width 90 height 21
select select "AU"
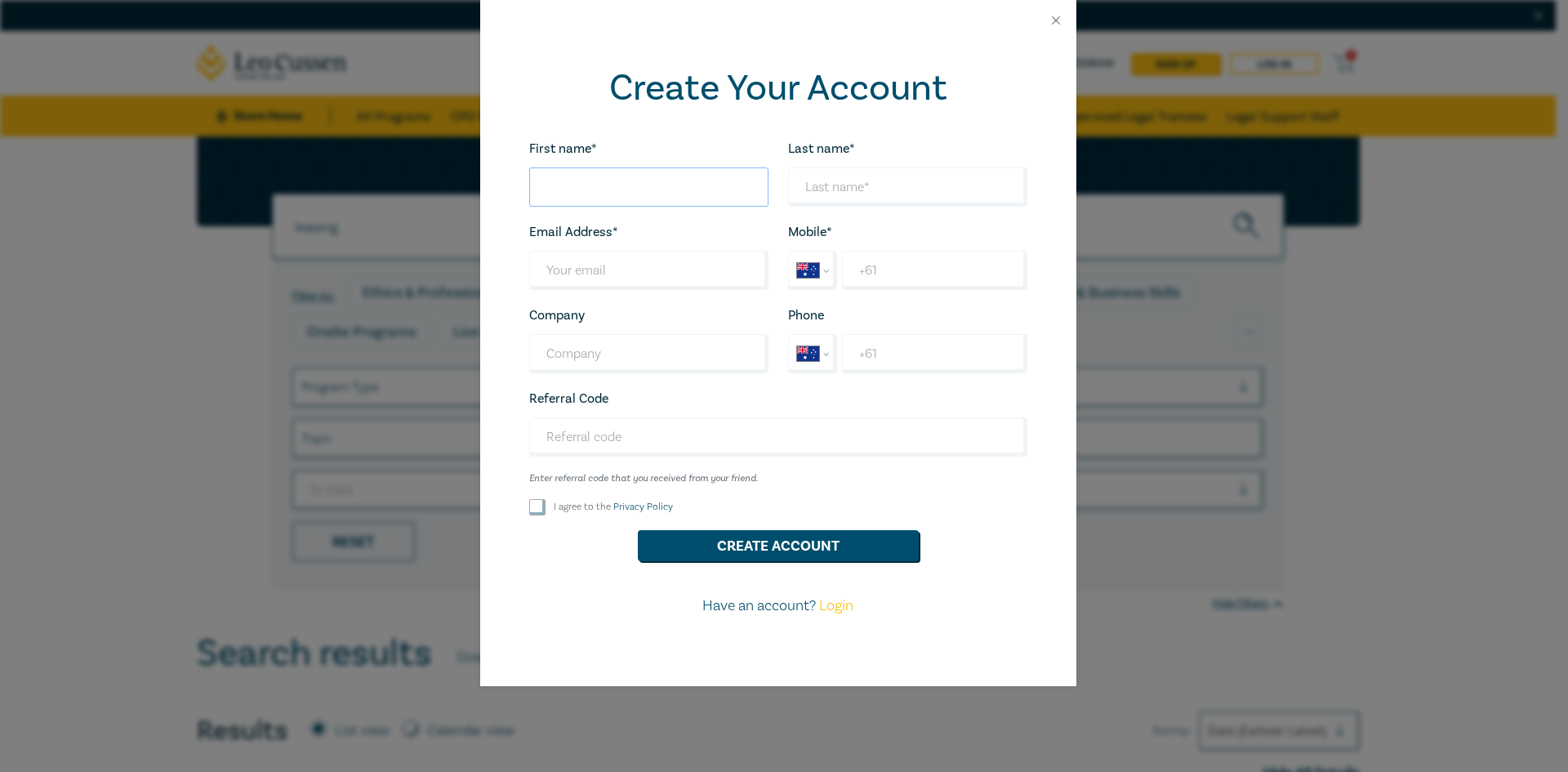
click at [674, 197] on input "First name*" at bounding box center [649, 187] width 239 height 39
type input "Michaela"
type input "Lew"
click at [651, 267] on input "Last name*" at bounding box center [649, 270] width 239 height 39
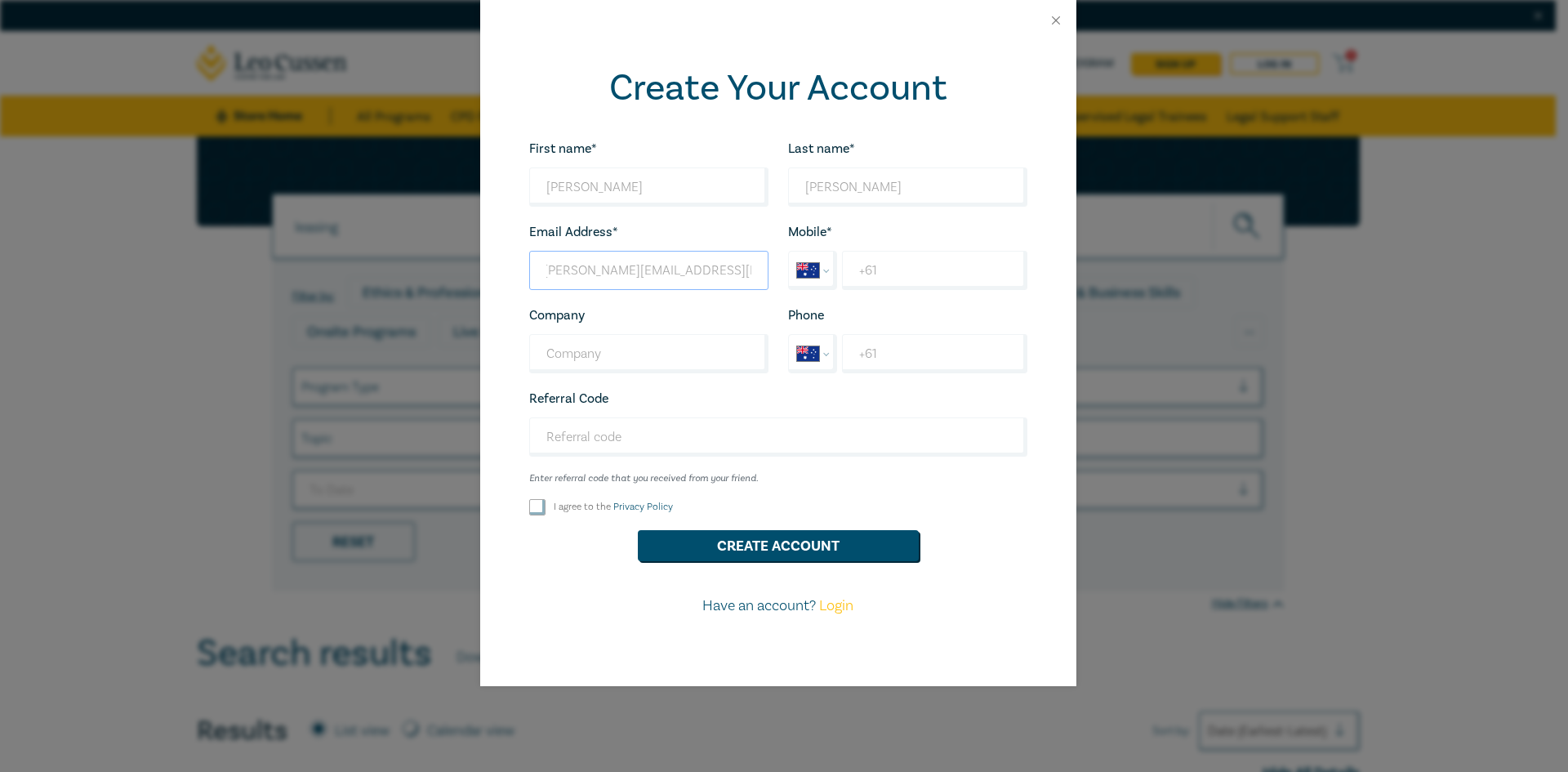
type input "michaela.lew@bakersdelight.com.au"
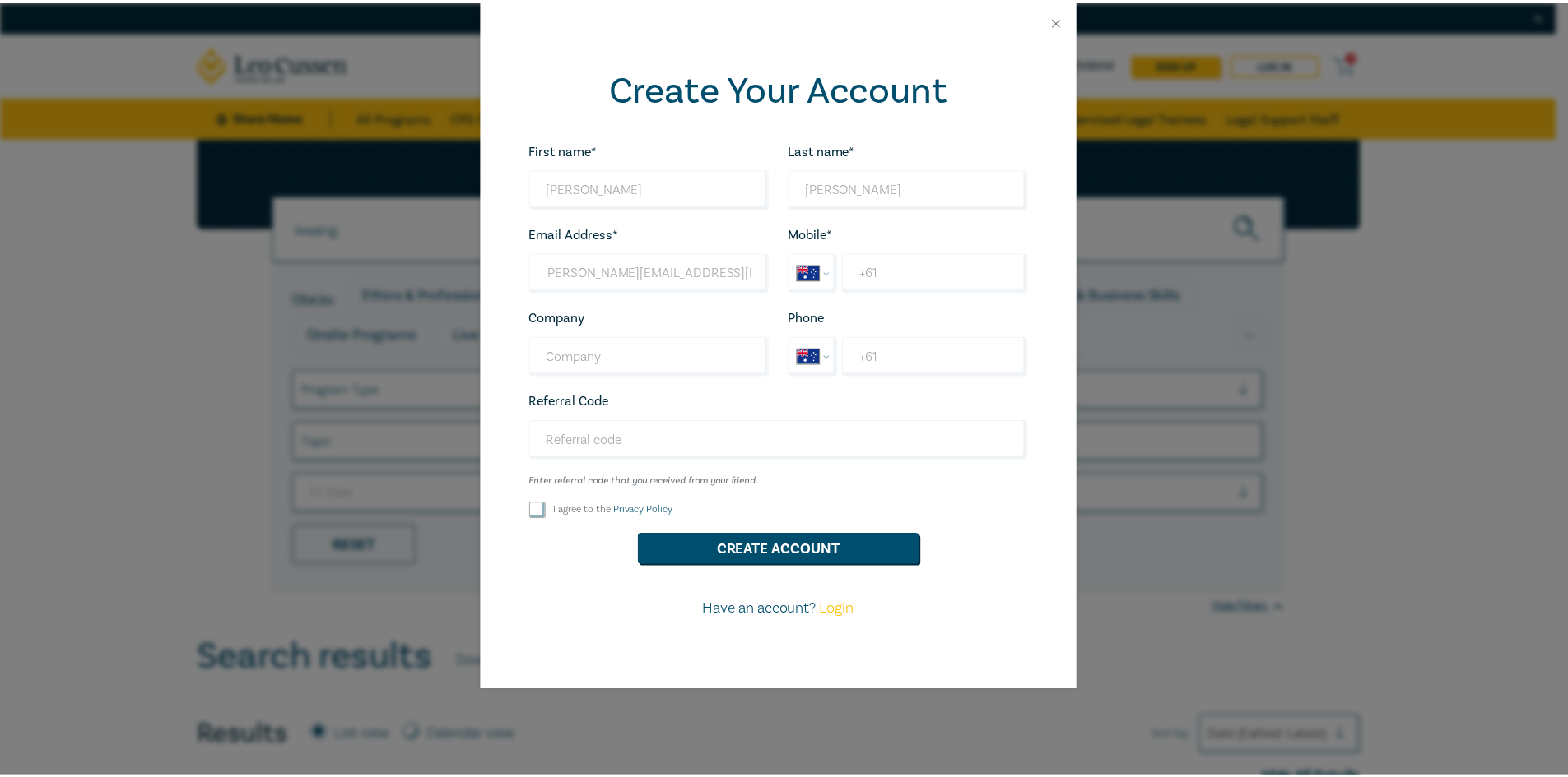
scroll to position [0, 0]
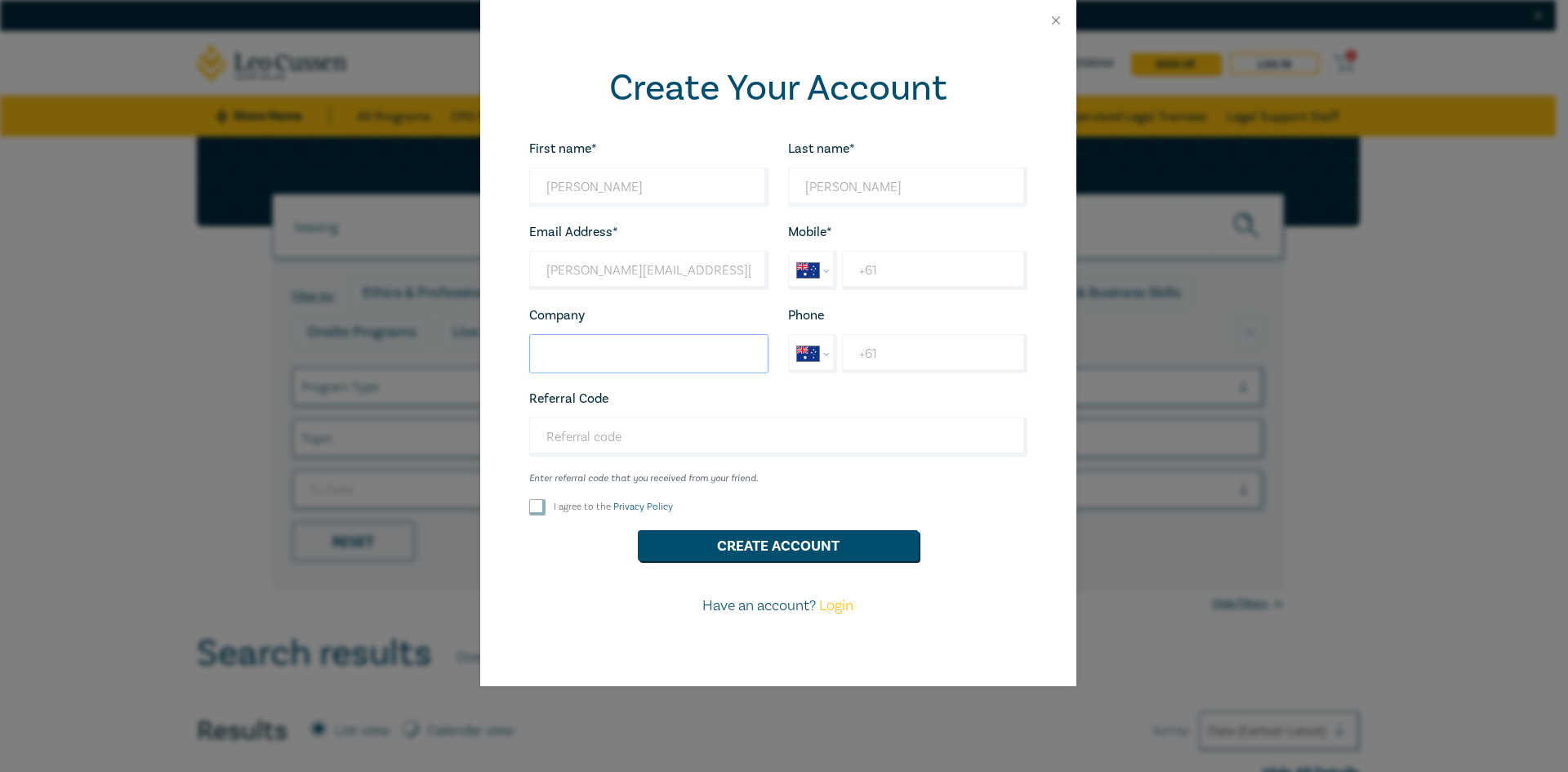
click at [593, 360] on input "Company" at bounding box center [649, 353] width 239 height 39
type input "Bakers Delight"
click at [530, 509] on input "I agree to the Privacy Policy" at bounding box center [537, 507] width 16 height 16
checkbox input "true"
click at [848, 551] on button "Create Account" at bounding box center [778, 546] width 281 height 31
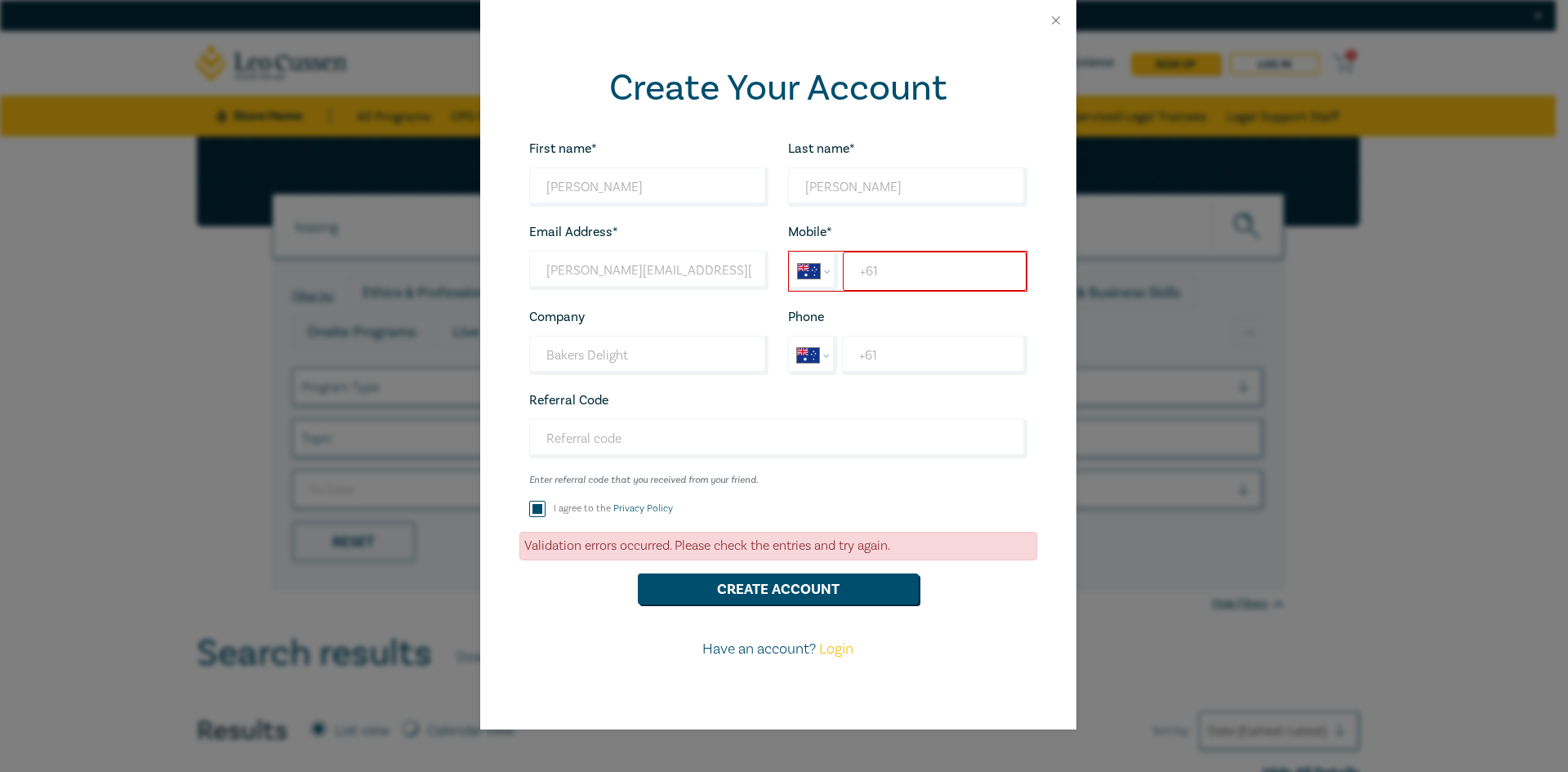
click at [877, 273] on input "+61" at bounding box center [934, 271] width 183 height 39
type input "+61 401 947 207"
click at [814, 592] on button "Create Account" at bounding box center [778, 589] width 281 height 31
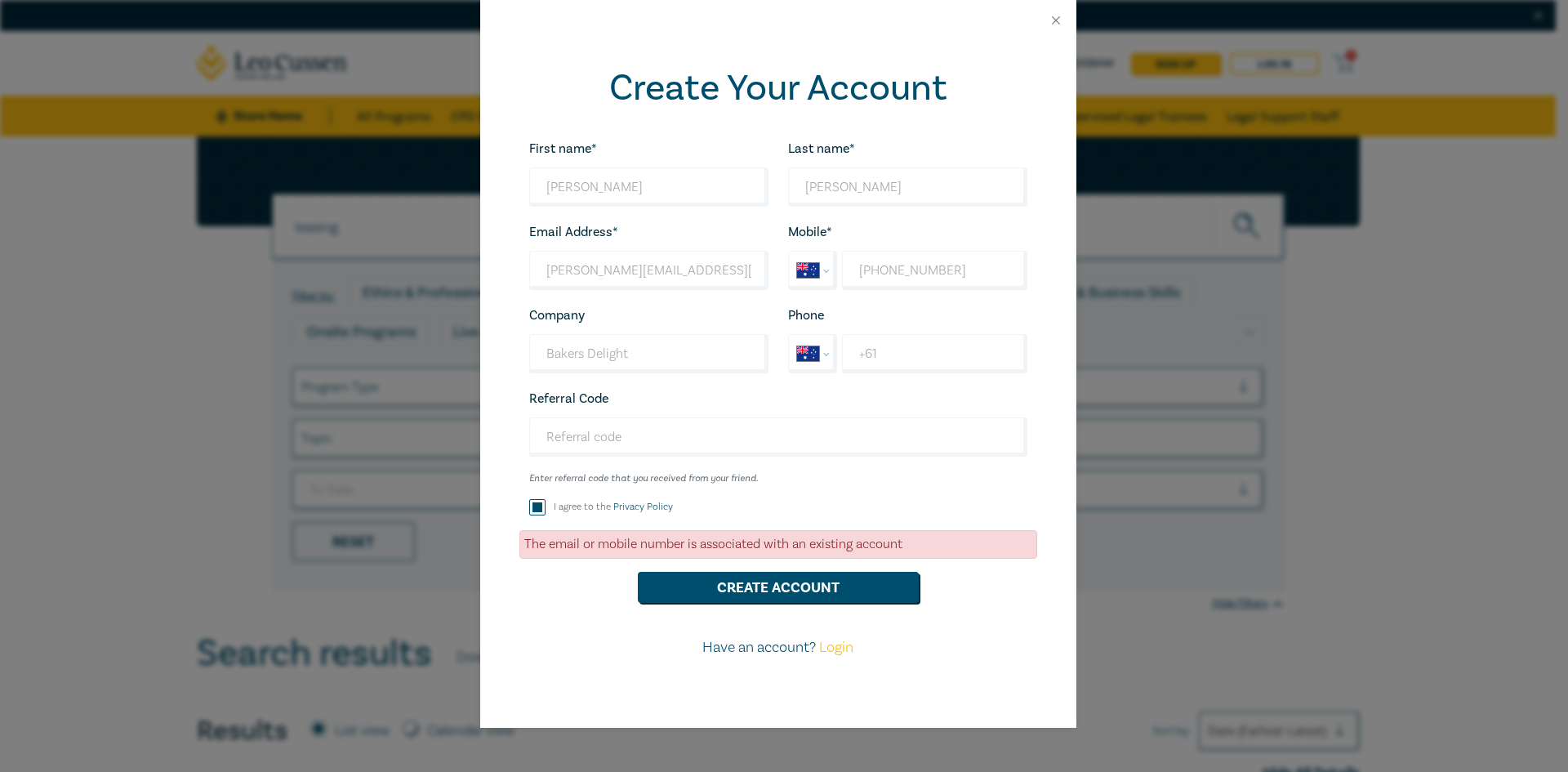
click at [839, 650] on link "Login" at bounding box center [837, 648] width 34 height 19
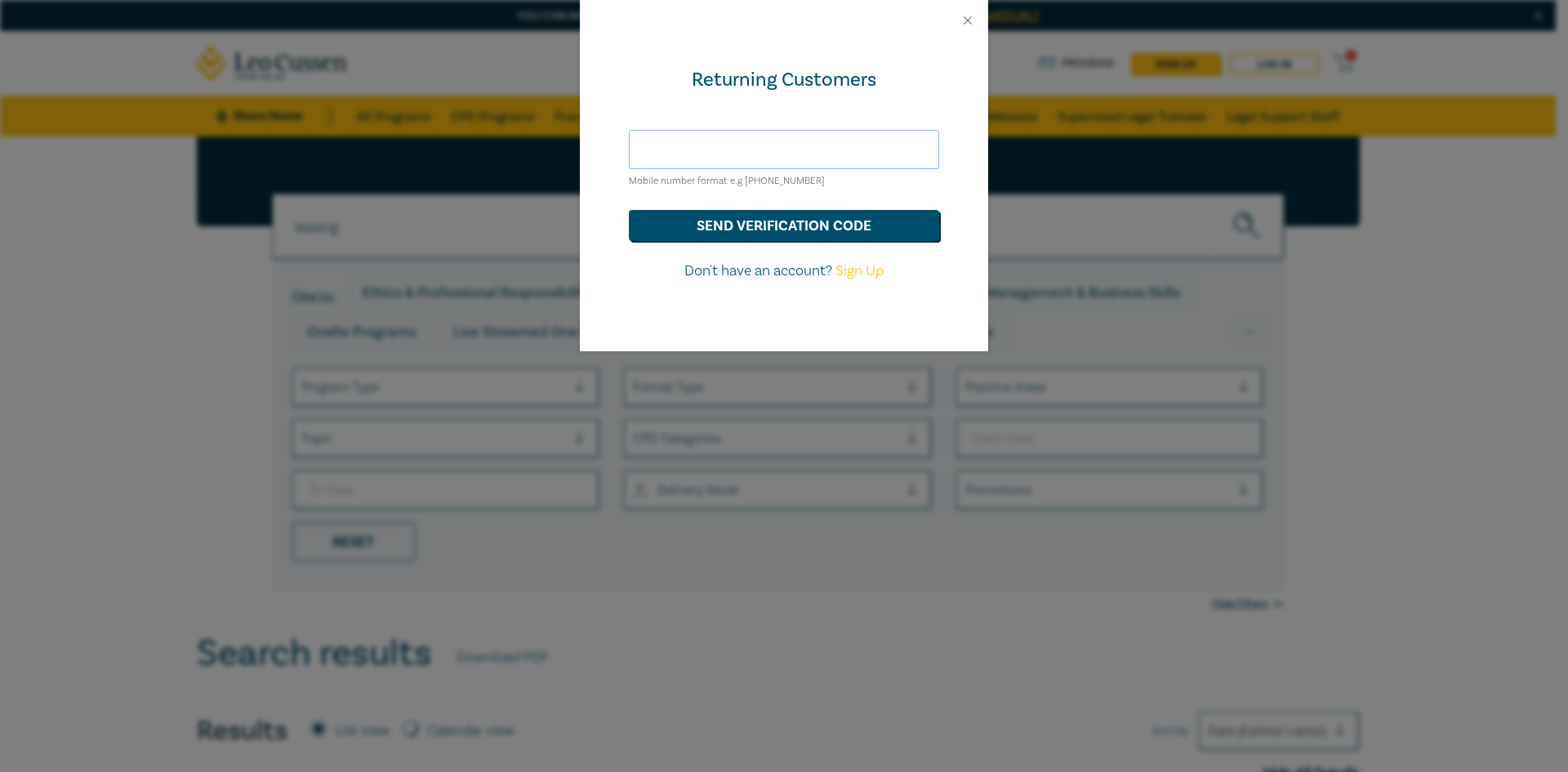
click at [681, 140] on input "text" at bounding box center [784, 149] width 311 height 39
click at [629, 210] on button "send verification code" at bounding box center [784, 226] width 311 height 31
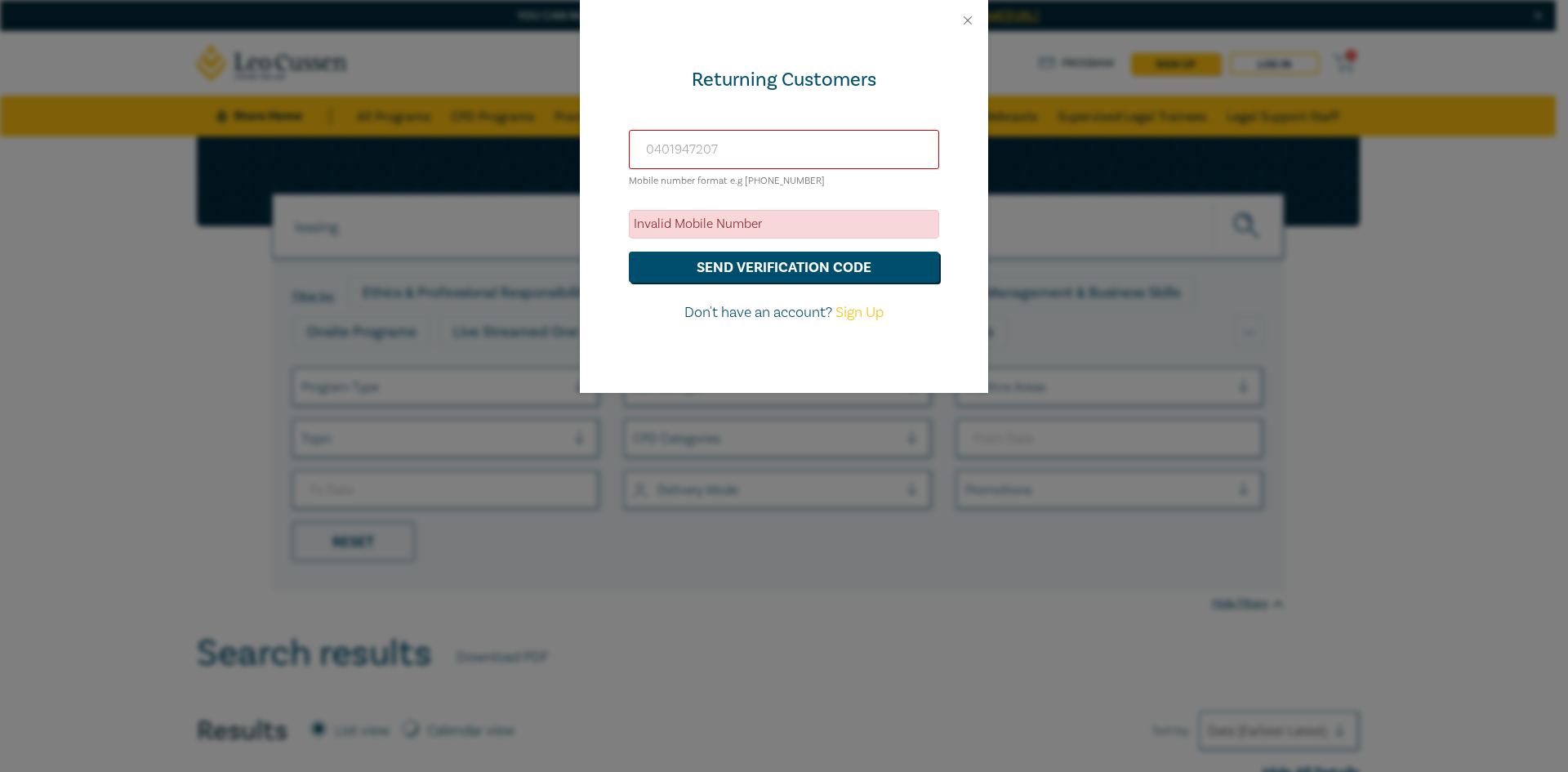
click at [651, 149] on input "0401947207" at bounding box center [784, 149] width 311 height 39
type input "+61401947207"
click at [629, 252] on button "send verification code" at bounding box center [784, 267] width 311 height 31
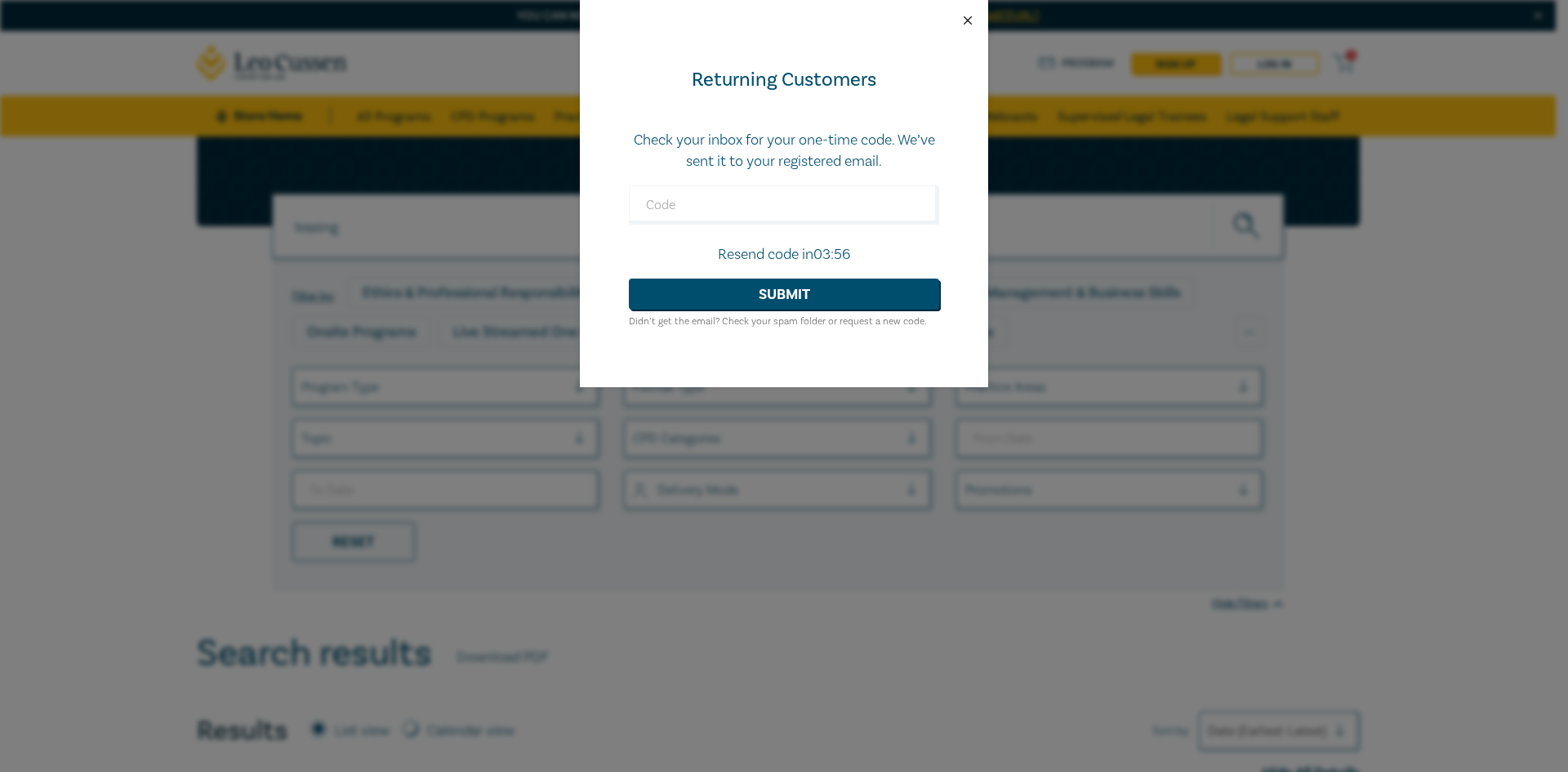
drag, startPoint x: 963, startPoint y: 19, endPoint x: 861, endPoint y: 70, distance: 114.0
click at [963, 20] on button "Close" at bounding box center [968, 20] width 14 height 14
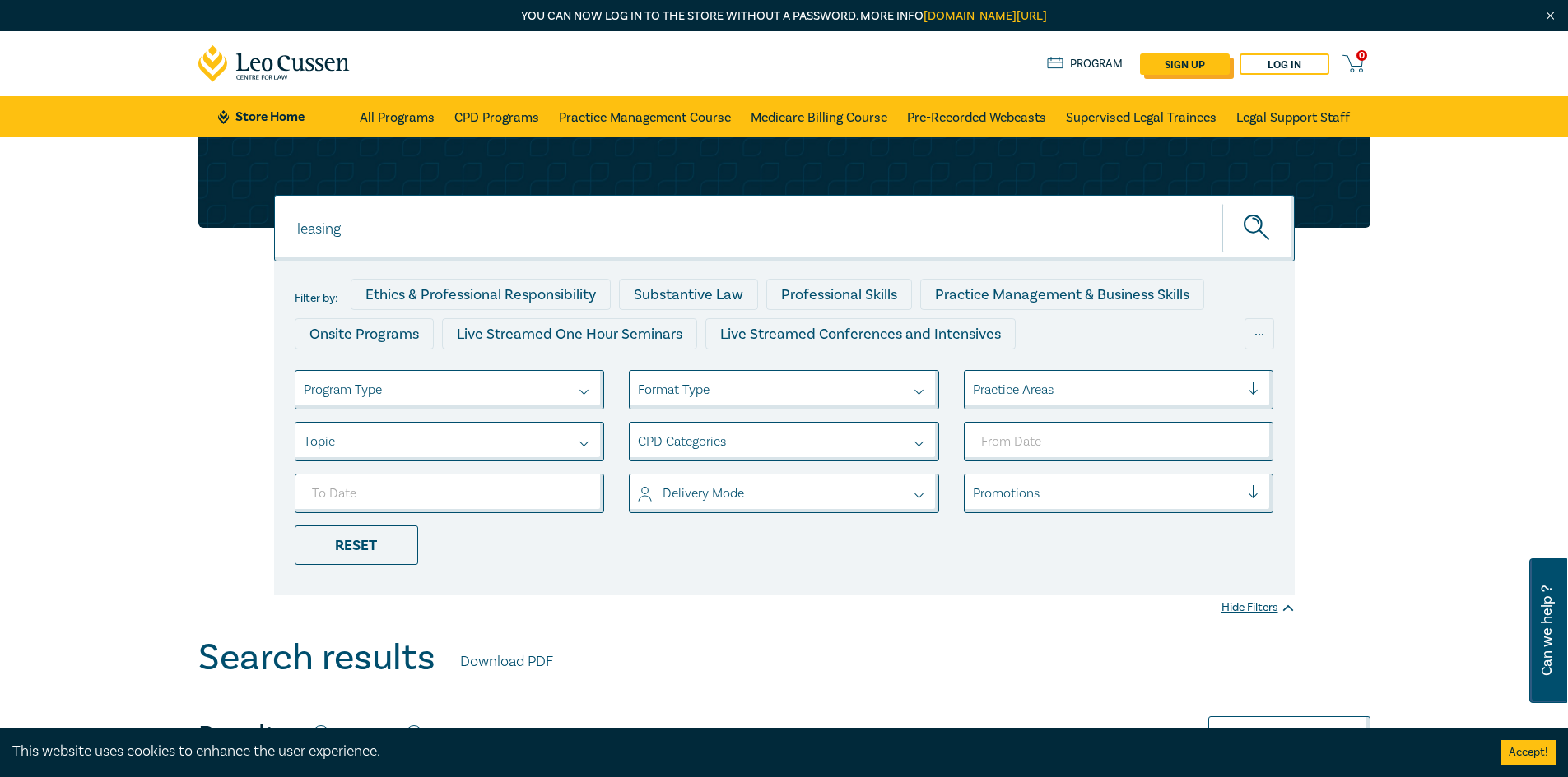
click at [1209, 65] on link "sign up" at bounding box center [1184, 65] width 90 height 21
select select "AU"
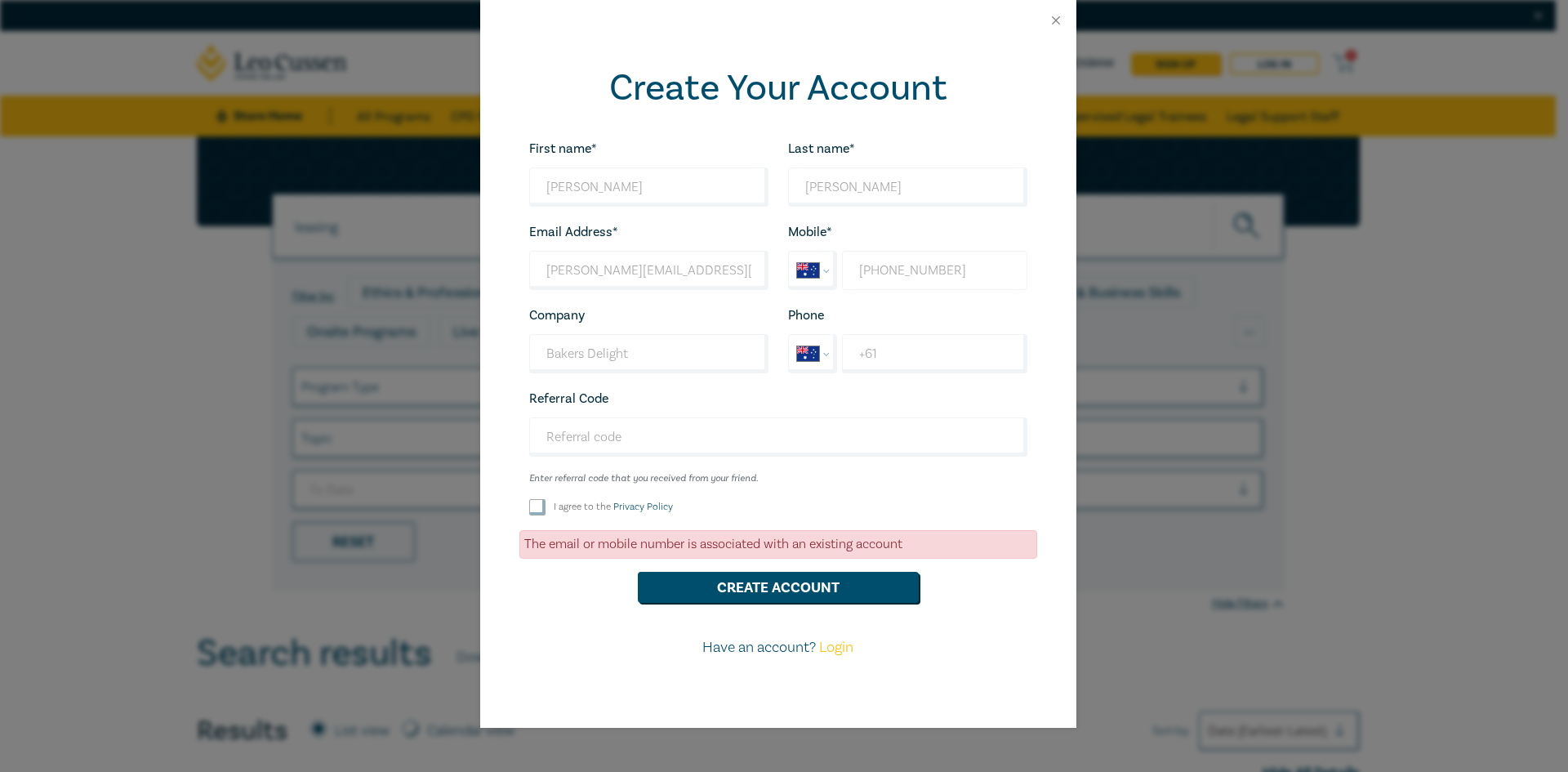
drag, startPoint x: 965, startPoint y: 266, endPoint x: 797, endPoint y: 269, distance: 168.0
click at [797, 269] on div "International Afghanistan Åland Islands Albania Algeria American Samoa Andorra …" at bounding box center [908, 270] width 239 height 39
click at [882, 268] on input "+61 401 947 207" at bounding box center [934, 270] width 185 height 39
drag, startPoint x: 883, startPoint y: 268, endPoint x: 967, endPoint y: 272, distance: 84.1
click at [967, 272] on input "+61 401 947 207" at bounding box center [934, 270] width 185 height 39
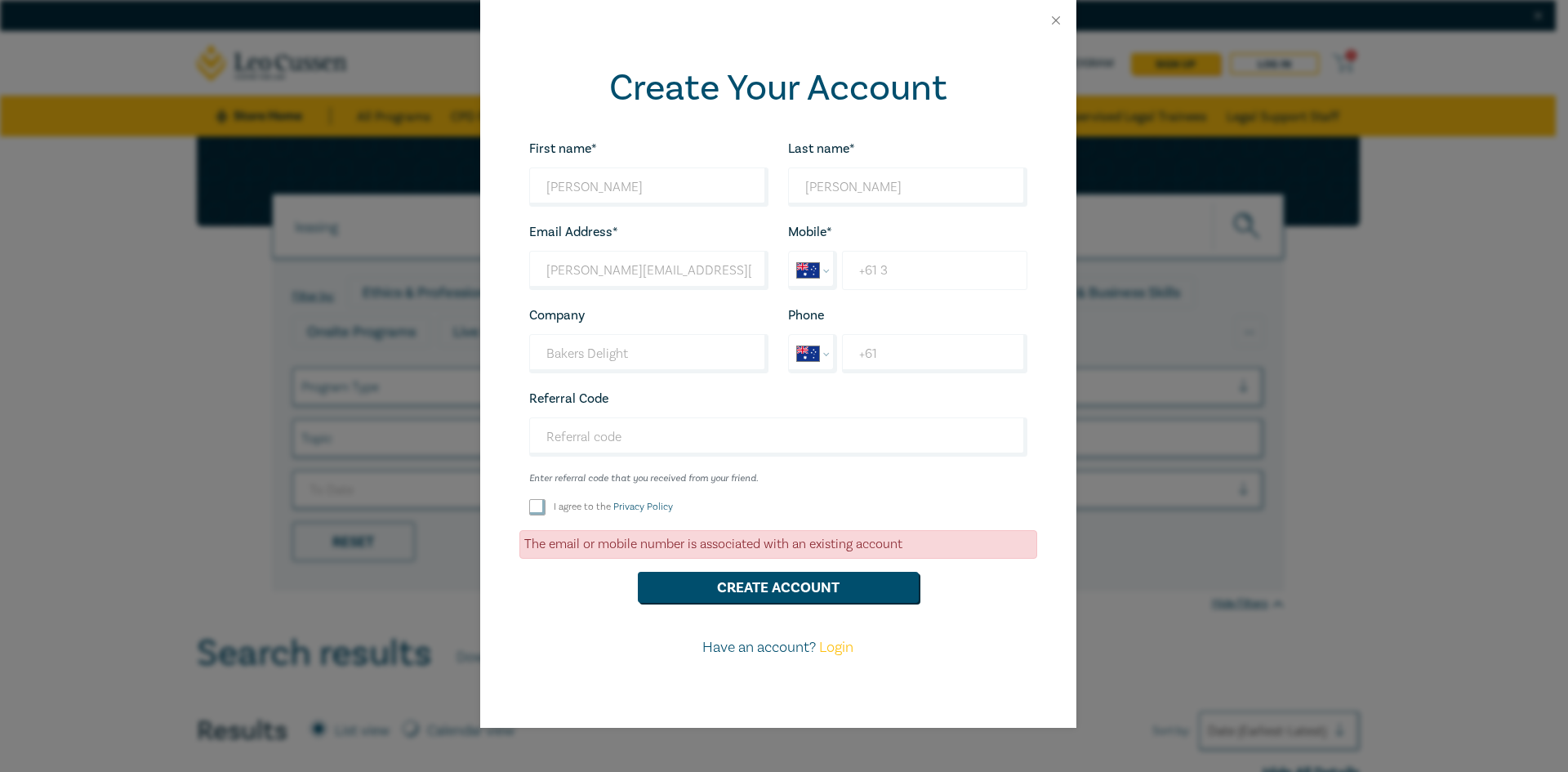
click at [949, 266] on input "+61 3" at bounding box center [934, 270] width 185 height 39
type input "+61 3 9811 6168"
click at [534, 503] on input "I agree to the Privacy Policy" at bounding box center [537, 507] width 16 height 16
checkbox input "true"
click at [727, 592] on button "Create Account" at bounding box center [778, 587] width 281 height 31
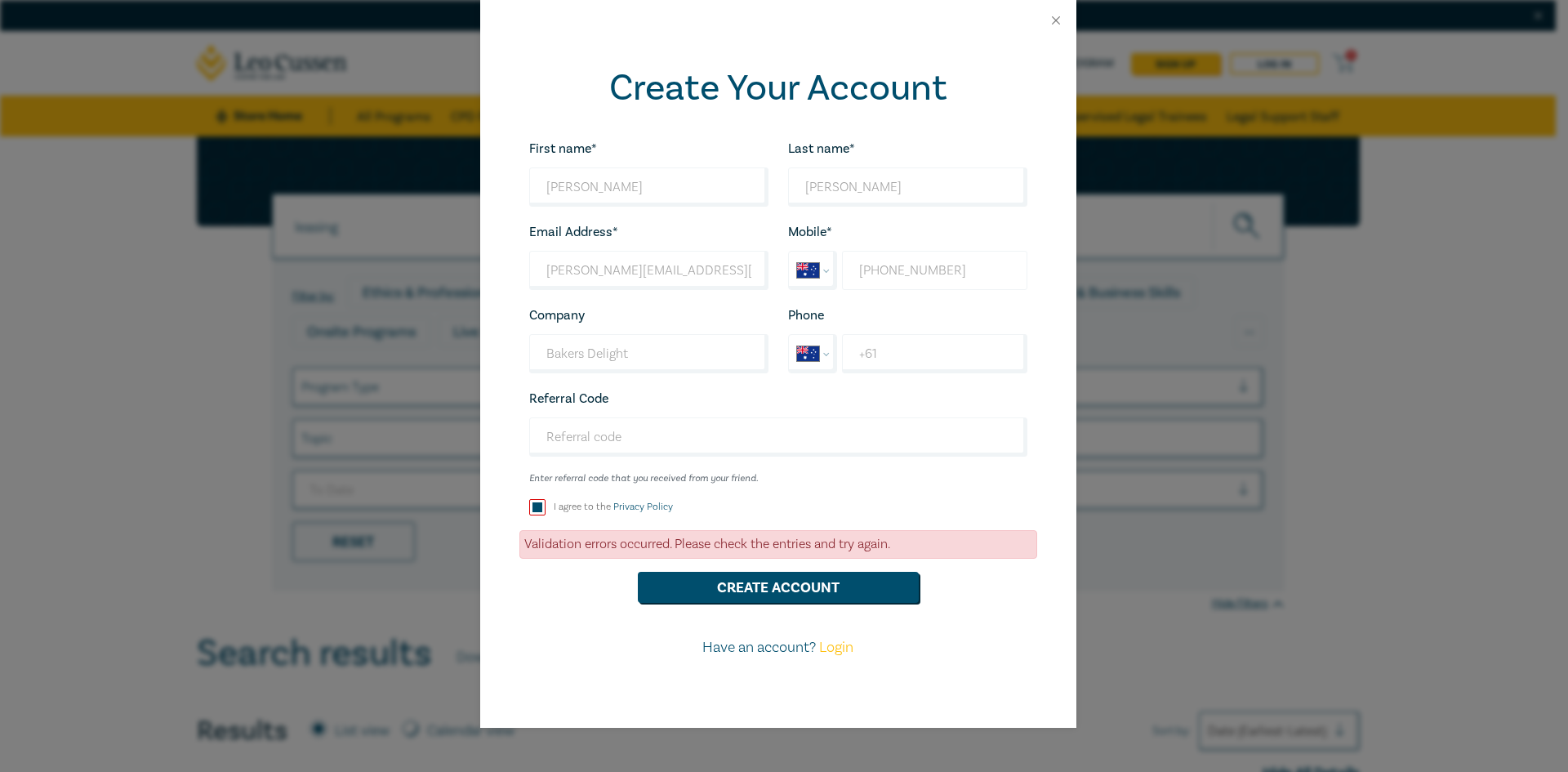
click at [926, 273] on input "+61 3 9811 6168" at bounding box center [934, 270] width 185 height 39
click at [883, 271] on input "+61 3 9811 6168" at bounding box center [934, 270] width 185 height 39
click at [743, 596] on button "Create Account" at bounding box center [778, 587] width 281 height 31
click at [883, 272] on input "+61 3 9811 6168" at bounding box center [934, 270] width 185 height 39
type input "+61 03 9811 6168"
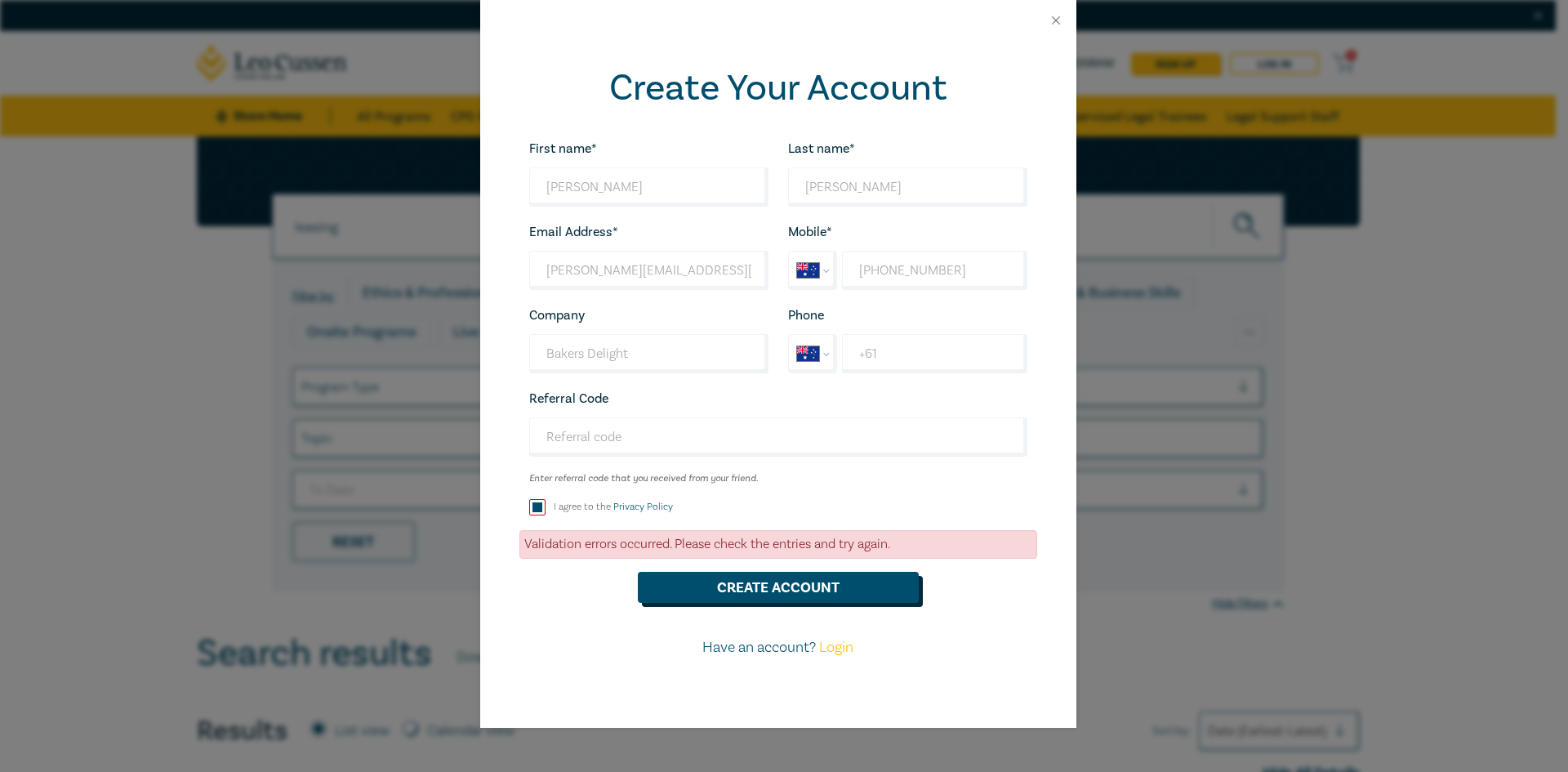
click at [840, 587] on button "Create Account" at bounding box center [778, 587] width 281 height 31
click at [1050, 20] on button "Close" at bounding box center [1056, 20] width 14 height 14
